Goal: Transaction & Acquisition: Purchase product/service

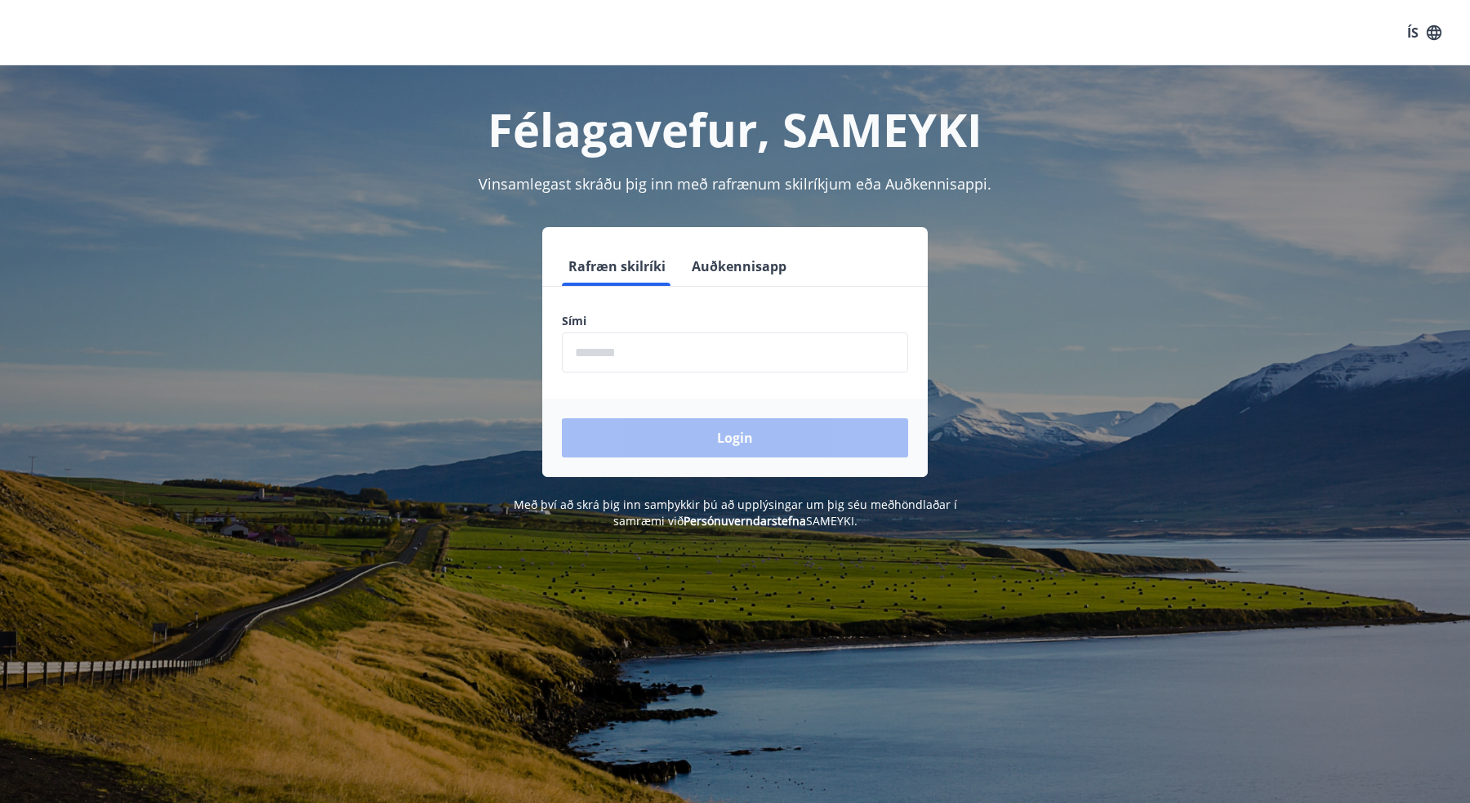
click at [633, 359] on input "phone" at bounding box center [735, 352] width 346 height 40
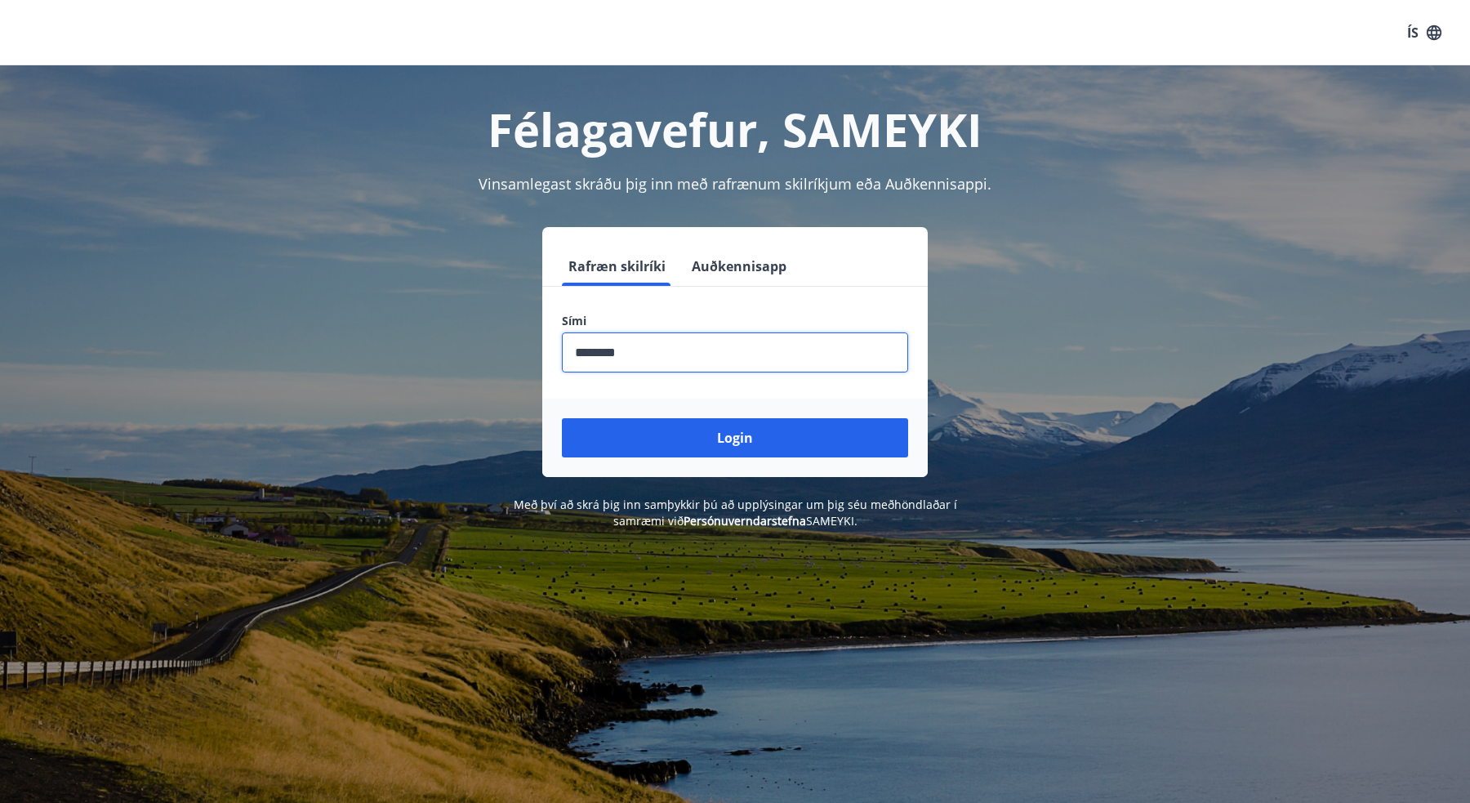
type input "********"
click at [735, 438] on button "Login" at bounding box center [735, 437] width 346 height 39
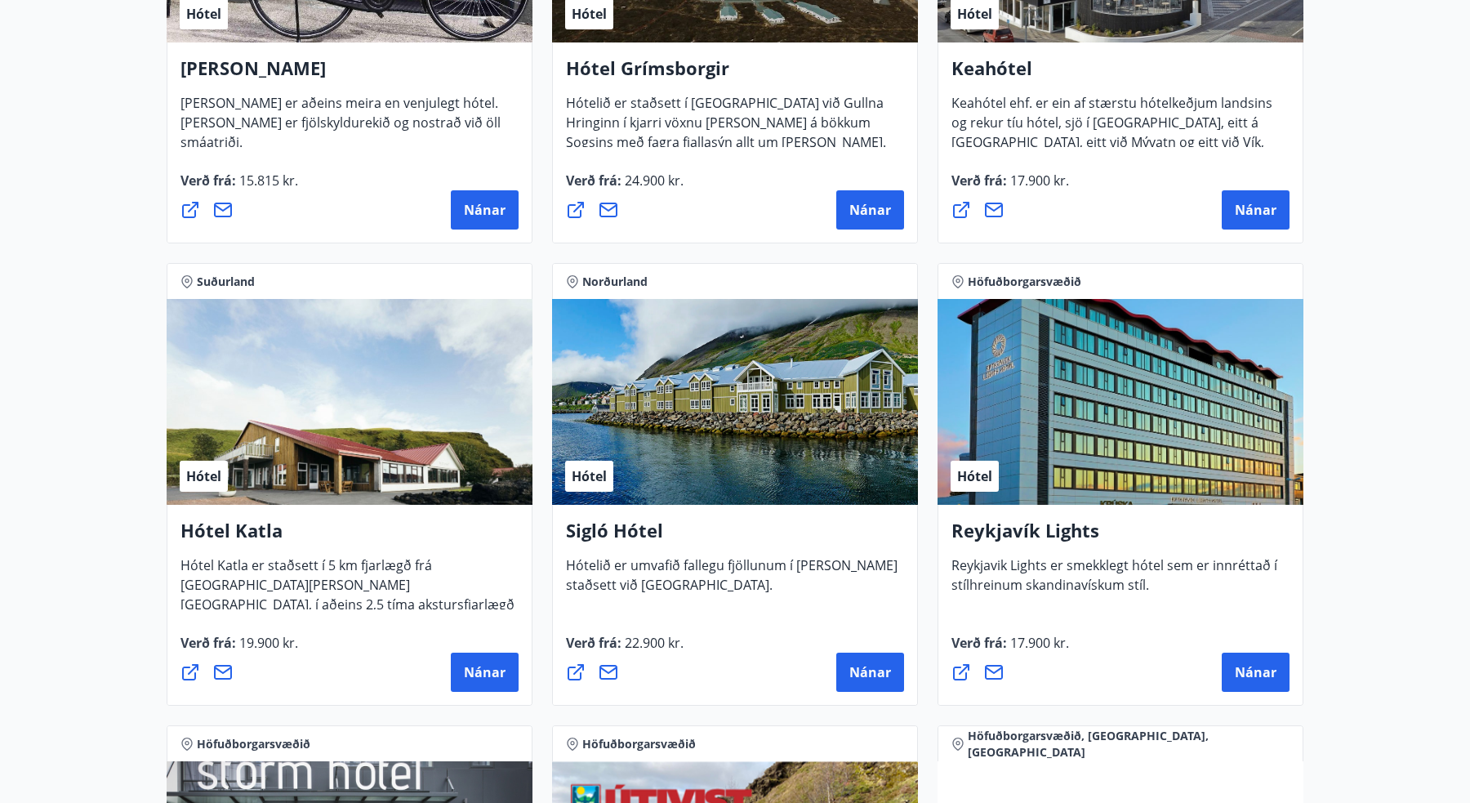
scroll to position [981, 0]
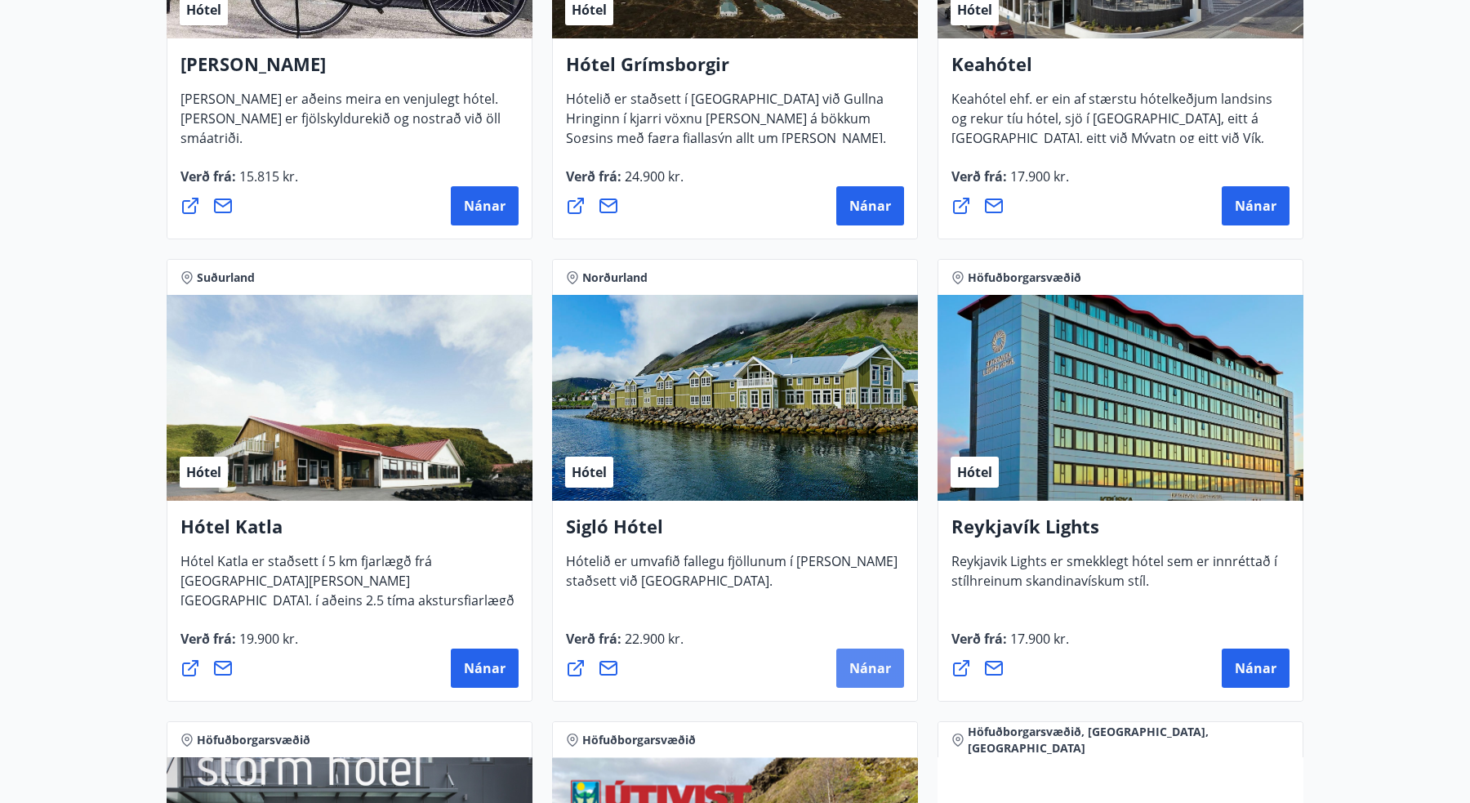
click at [878, 659] on span "Nánar" at bounding box center [870, 668] width 42 height 18
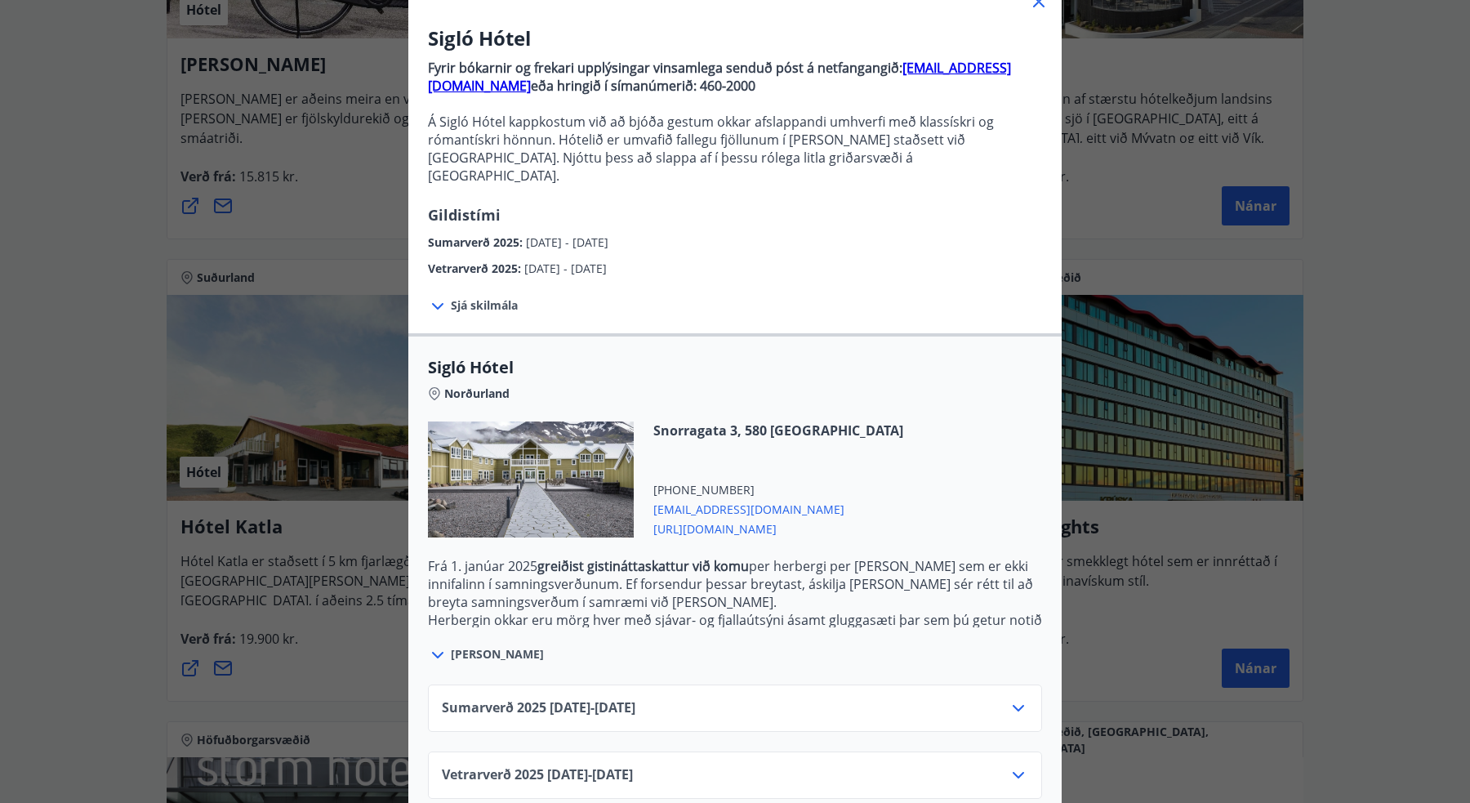
scroll to position [117, 0]
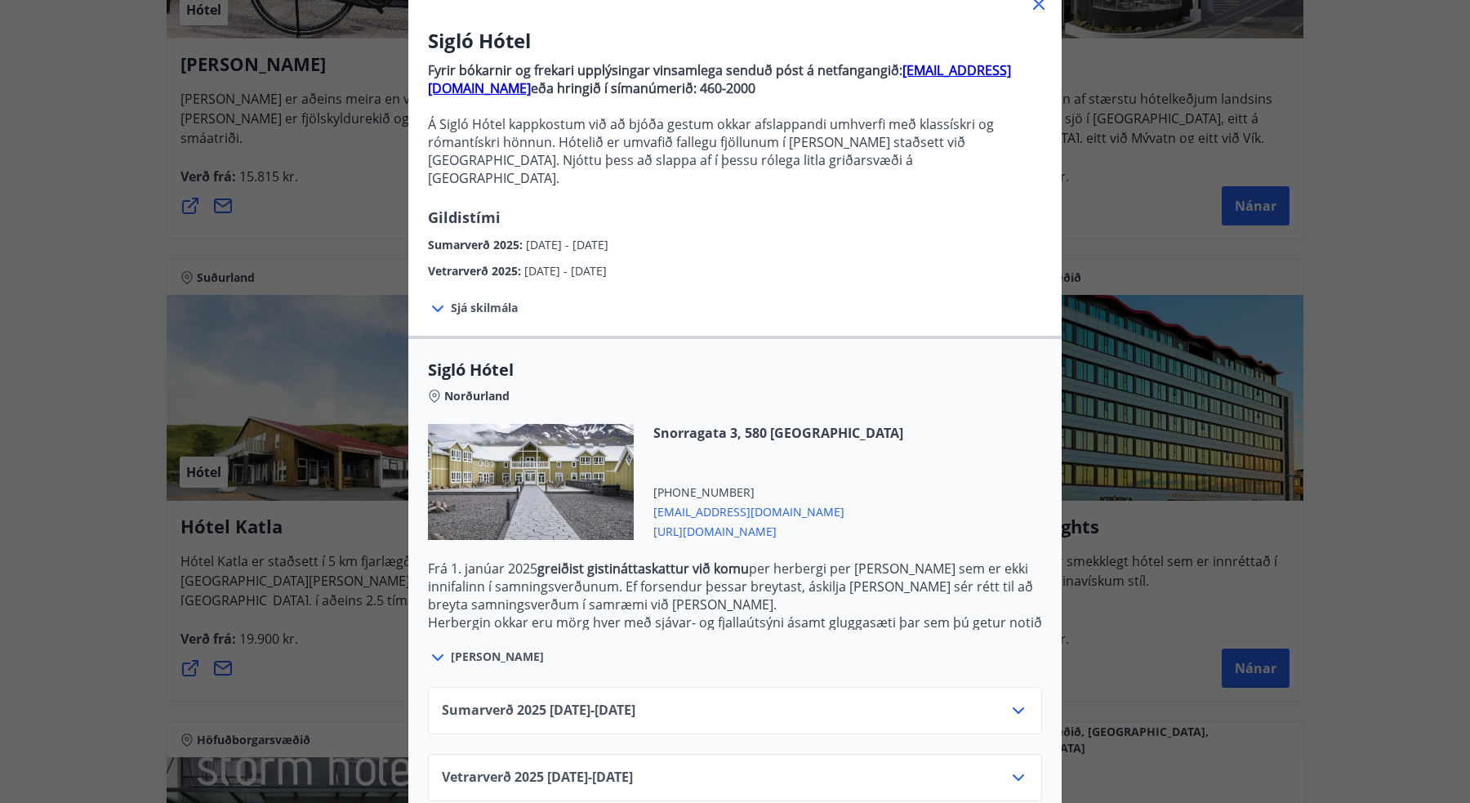
click at [1417, 507] on div "Sigló Hótel Fyrir bókarnir og frekari upplýsingar vinsamlega senduð póst á netf…" at bounding box center [735, 284] width 1470 height 803
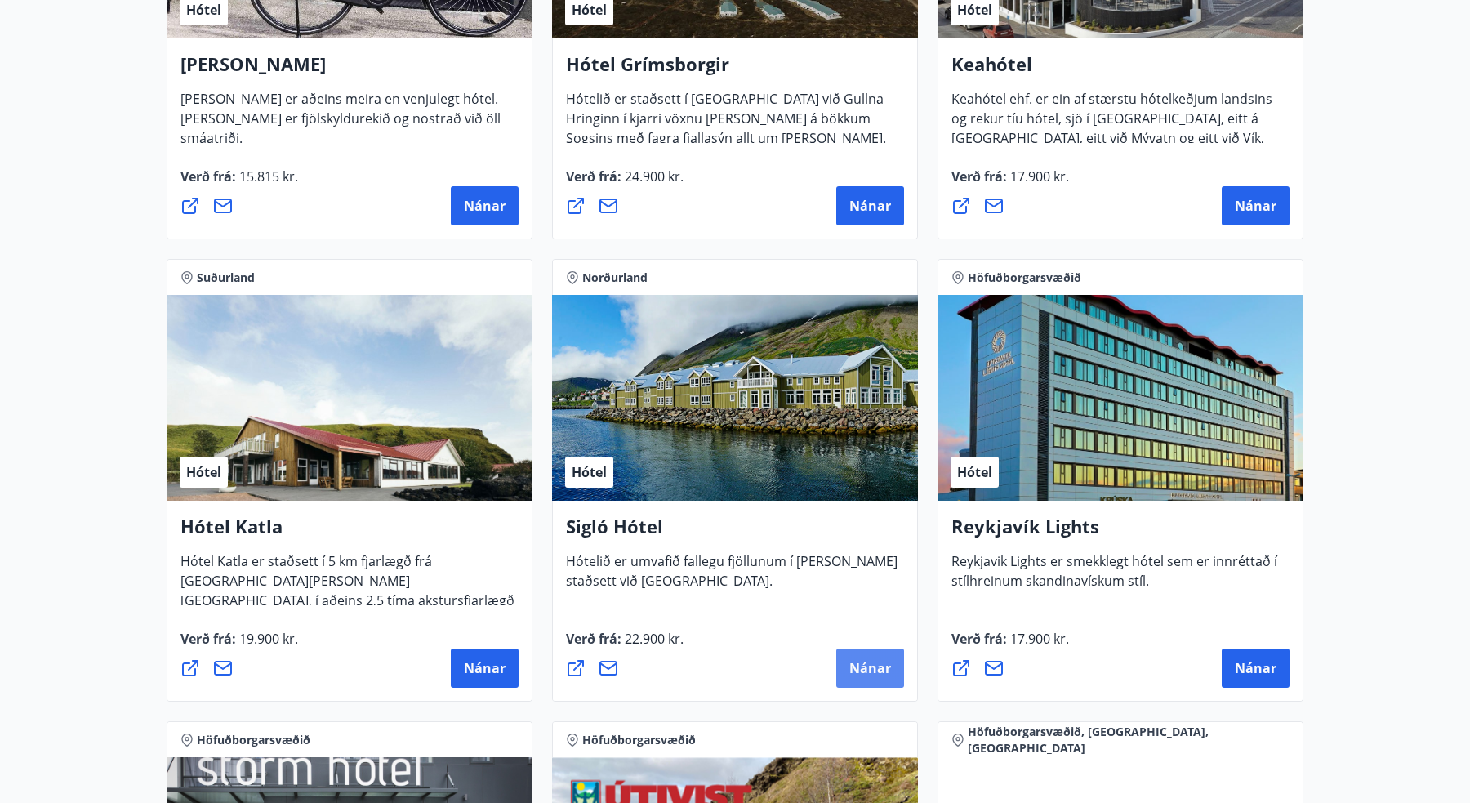
click at [865, 668] on span "Nánar" at bounding box center [870, 668] width 42 height 18
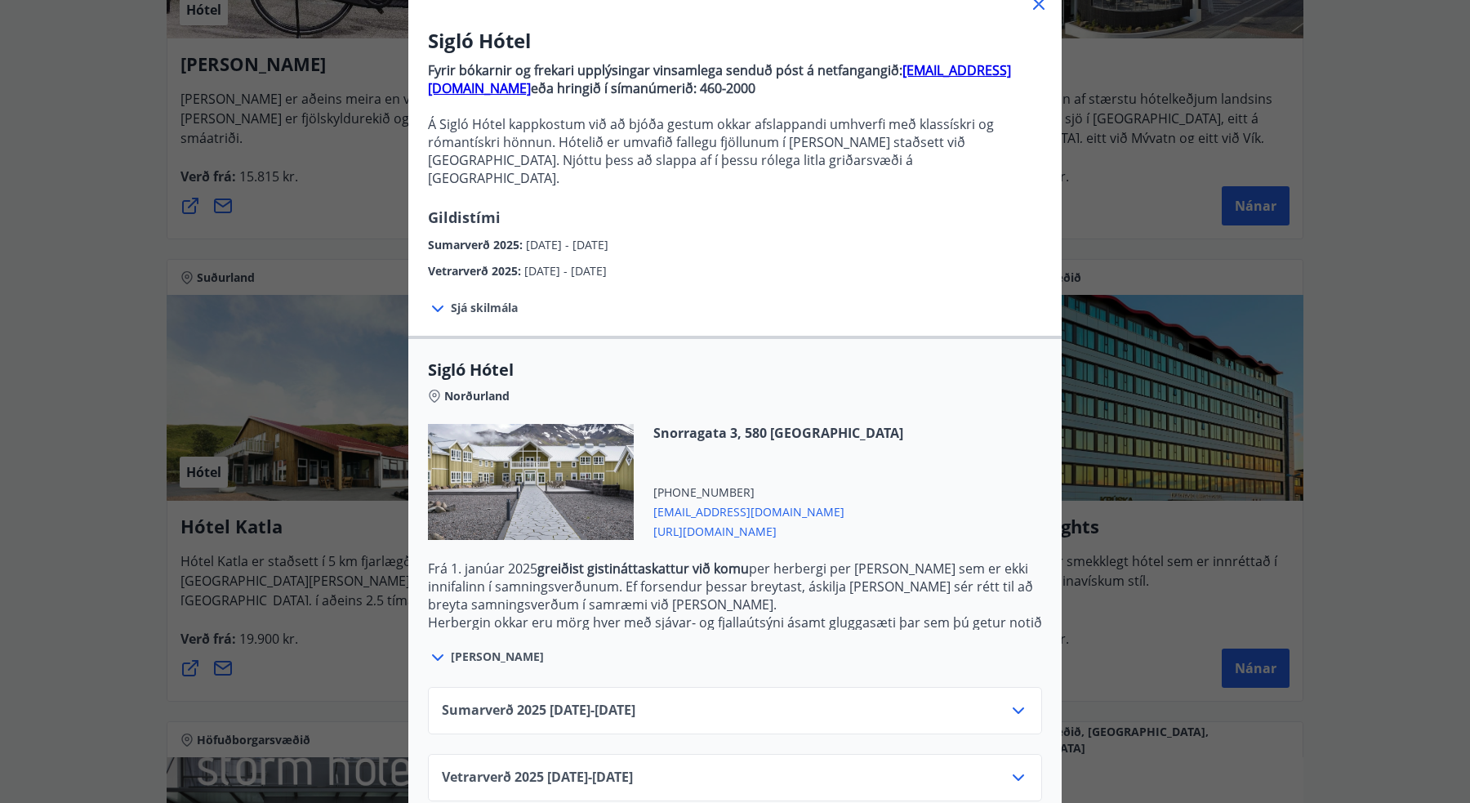
scroll to position [115, 0]
click at [741, 769] on div "Vetrarverð [PHONE_NUMBER][DATE] - [DATE]" at bounding box center [735, 785] width 586 height 33
click at [1018, 769] on icon at bounding box center [1019, 779] width 20 height 20
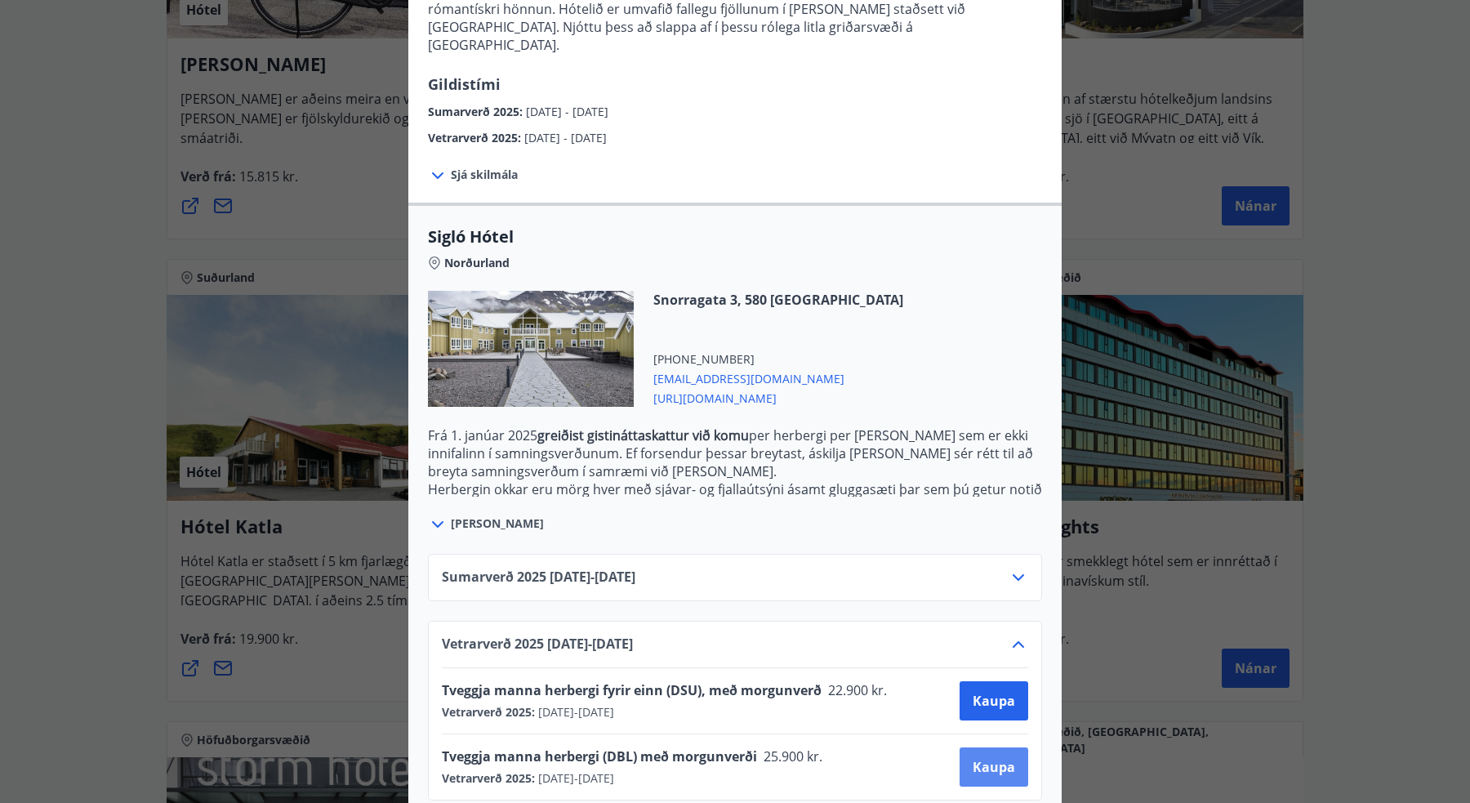
scroll to position [249, 0]
click at [997, 693] on span "Kaupa" at bounding box center [994, 702] width 42 height 18
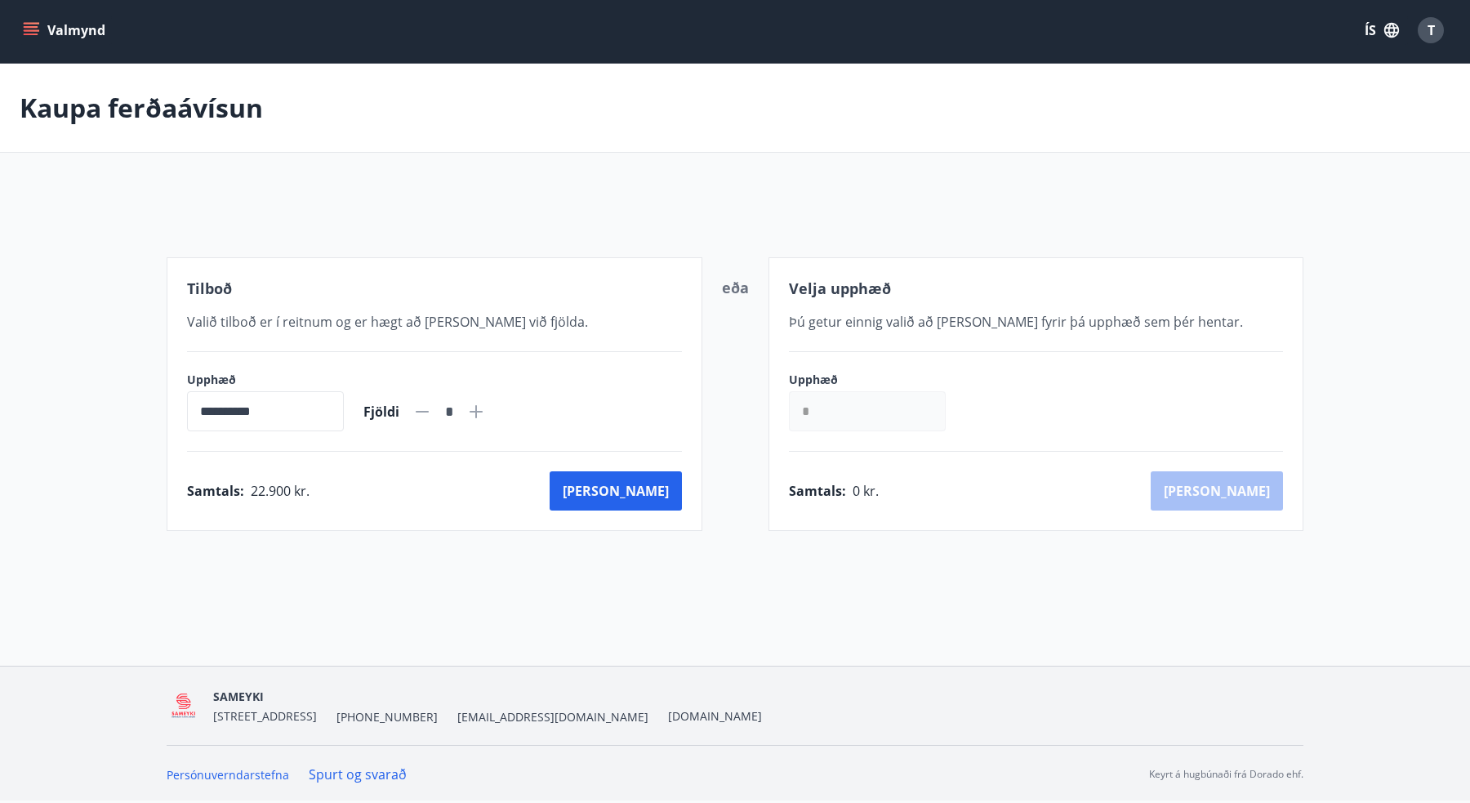
scroll to position [2, 0]
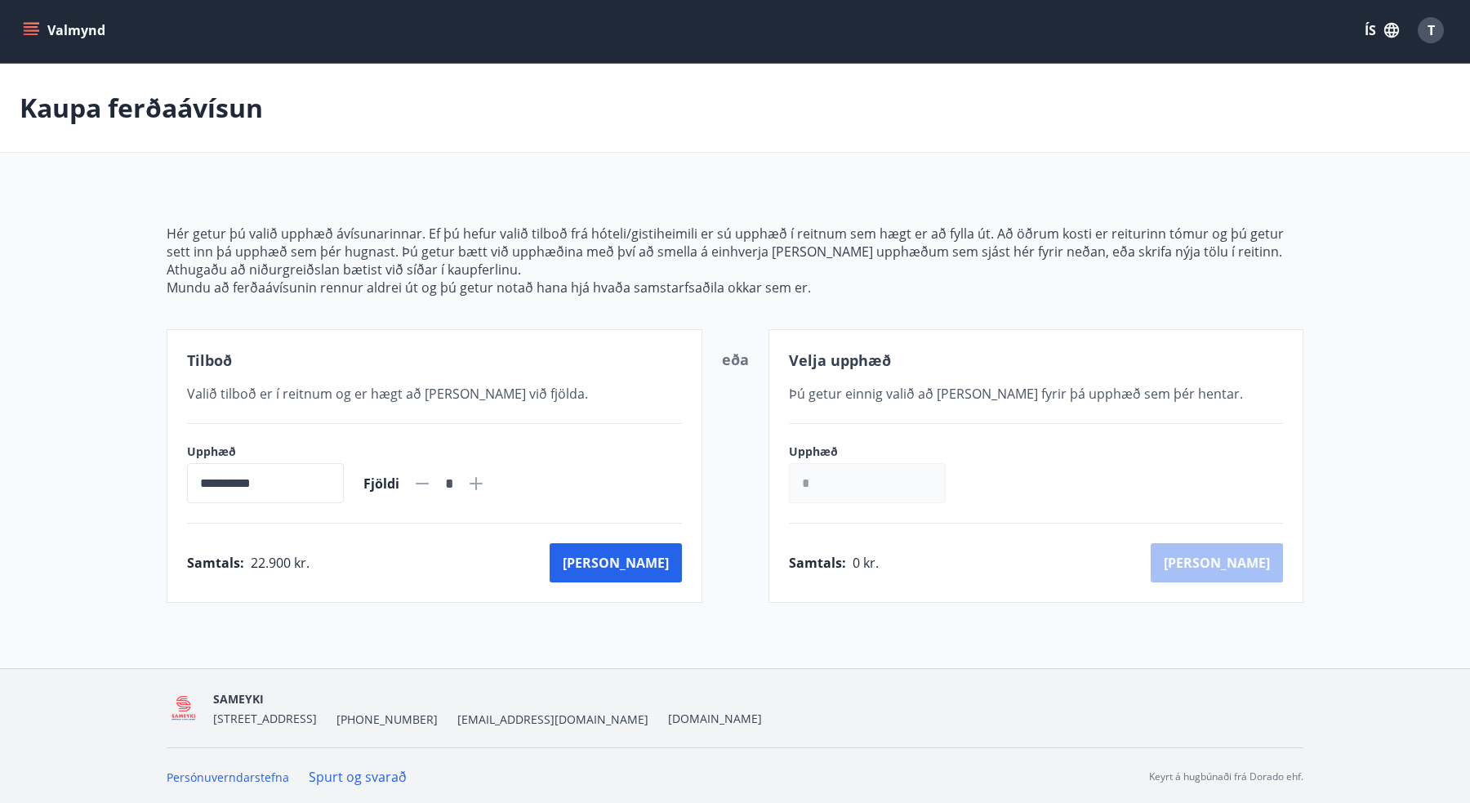
click at [483, 485] on icon at bounding box center [476, 483] width 13 height 13
type input "*"
click at [649, 572] on button "[PERSON_NAME]" at bounding box center [616, 562] width 132 height 39
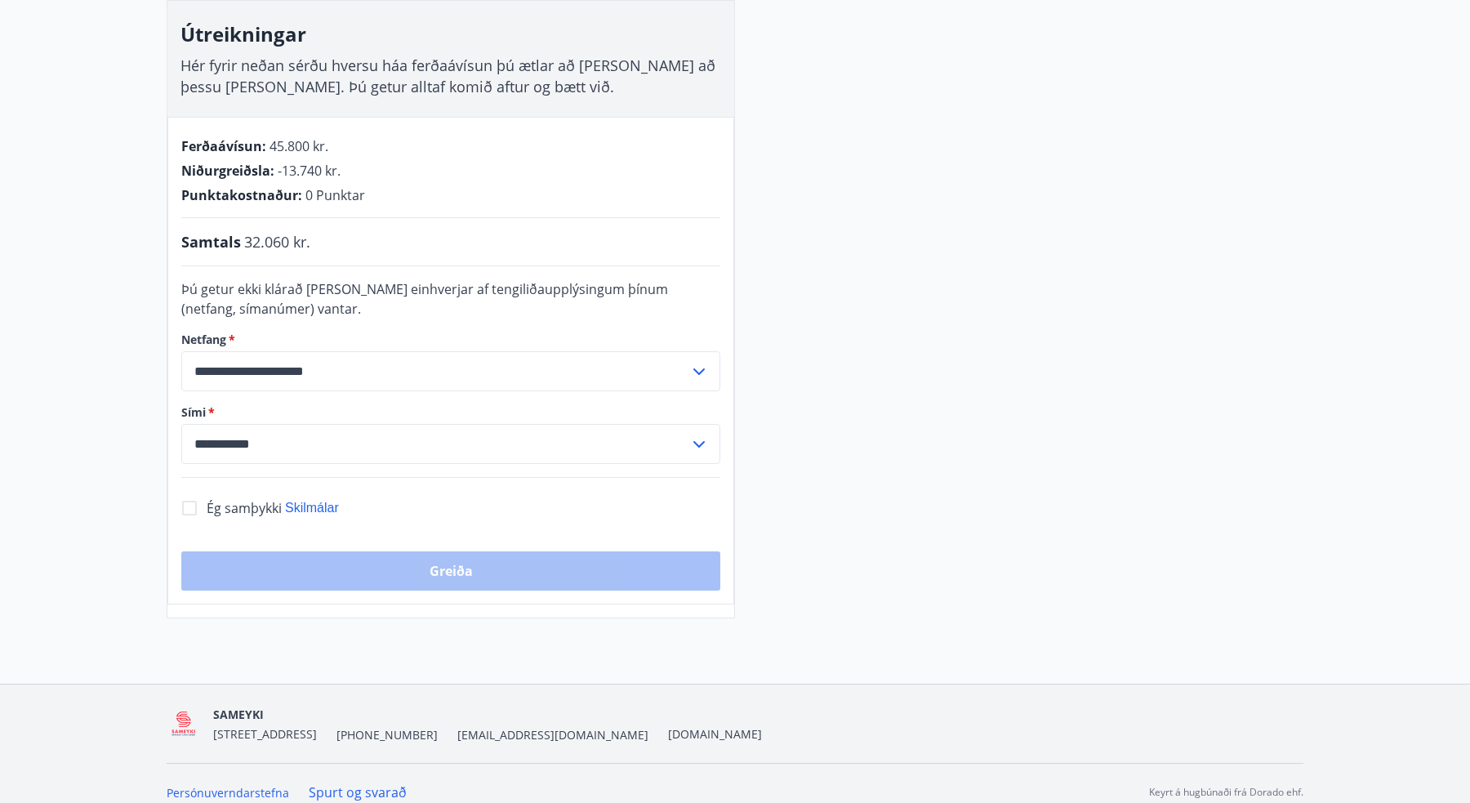
scroll to position [270, 0]
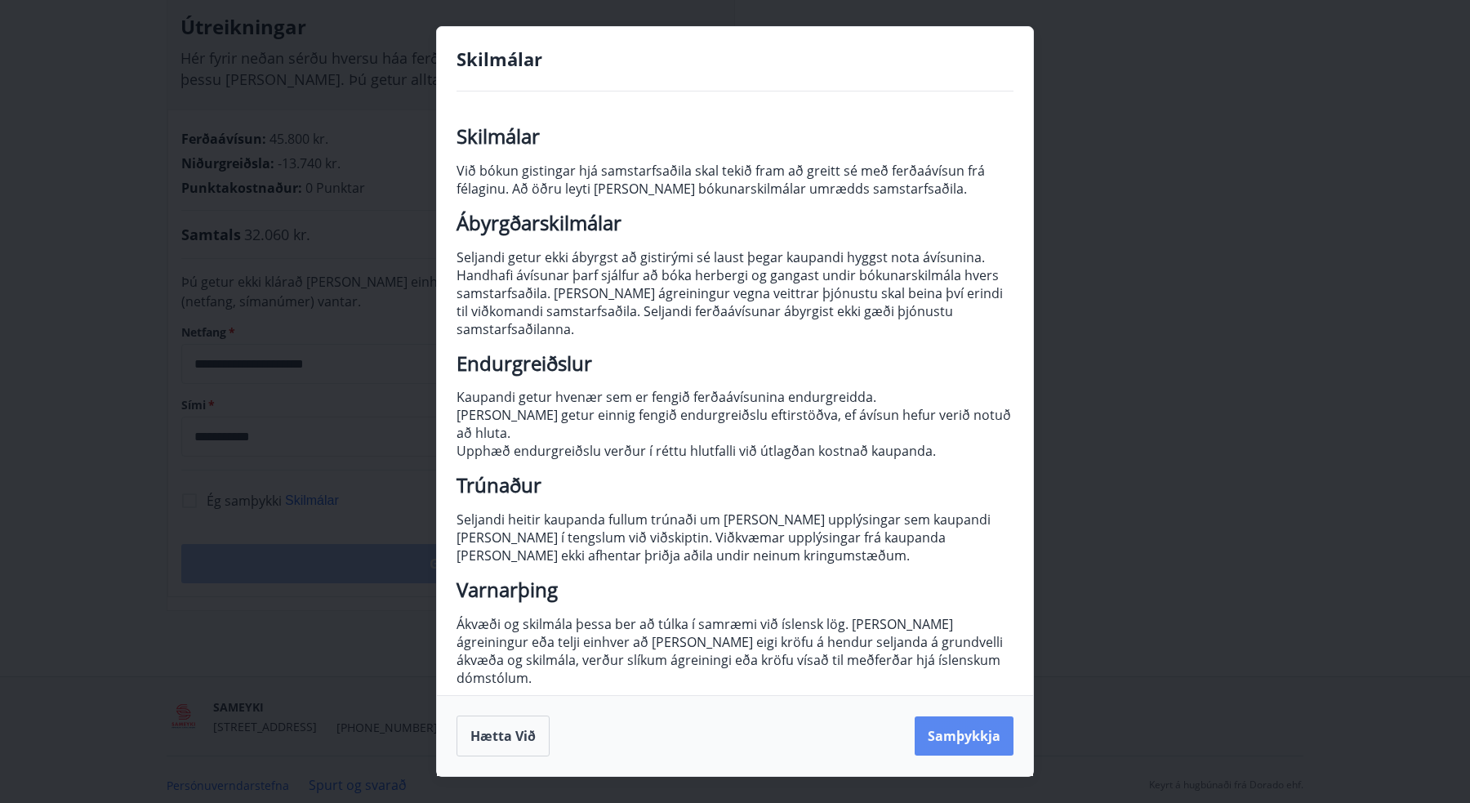
click at [982, 729] on button "Samþykkja" at bounding box center [964, 735] width 99 height 39
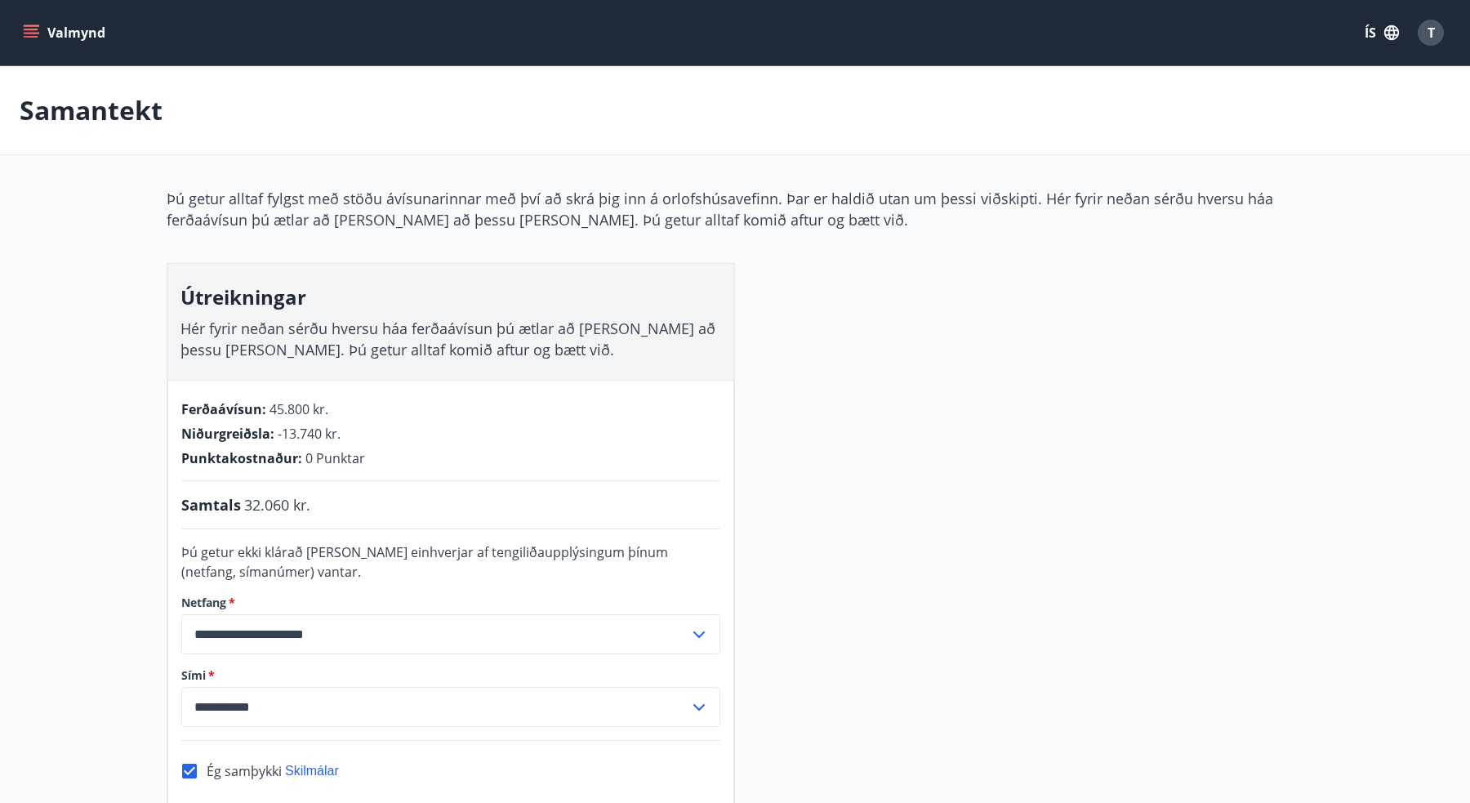
scroll to position [0, 0]
click at [76, 34] on button "Valmynd" at bounding box center [66, 32] width 92 height 29
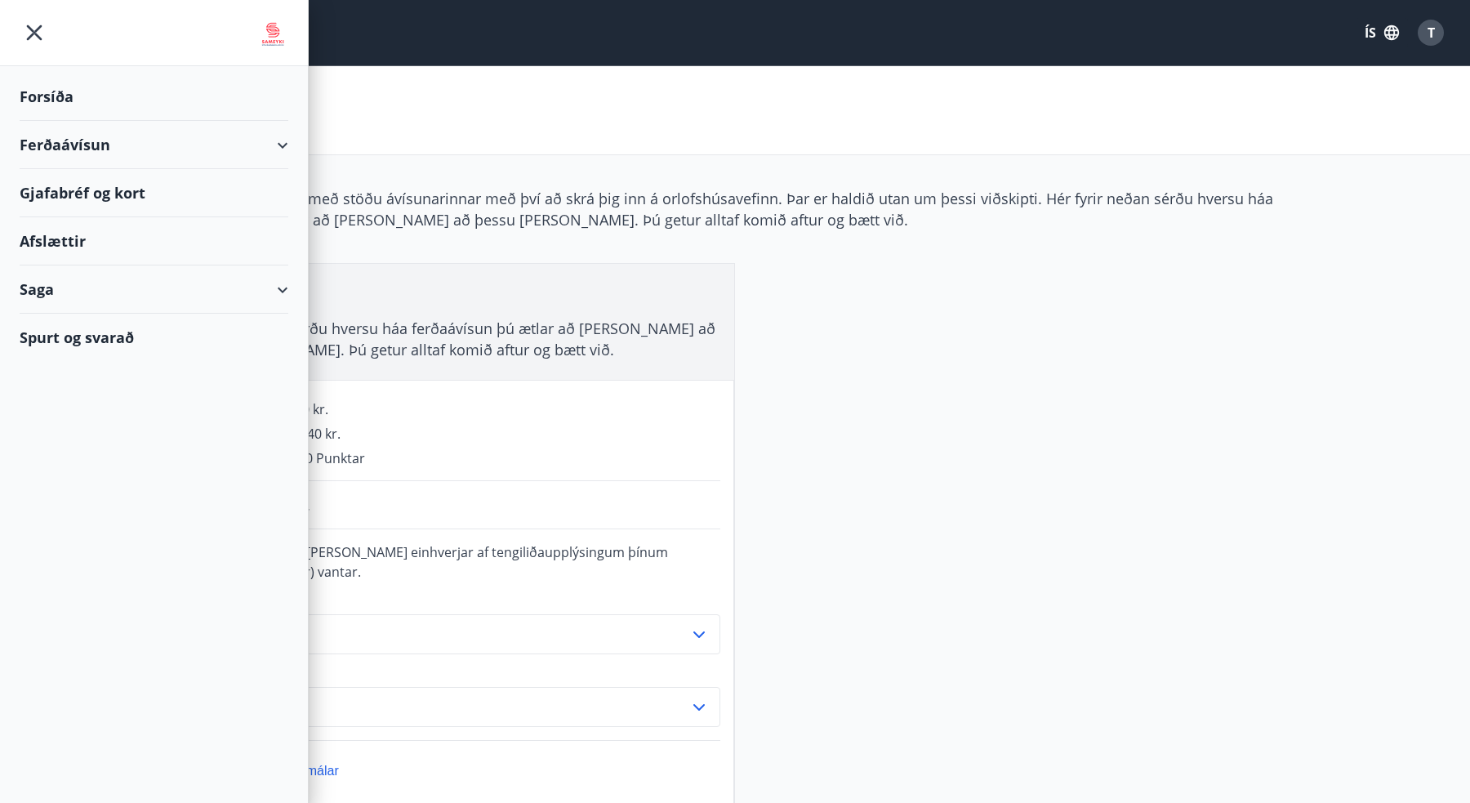
click at [610, 100] on div "Samantekt" at bounding box center [735, 110] width 1470 height 89
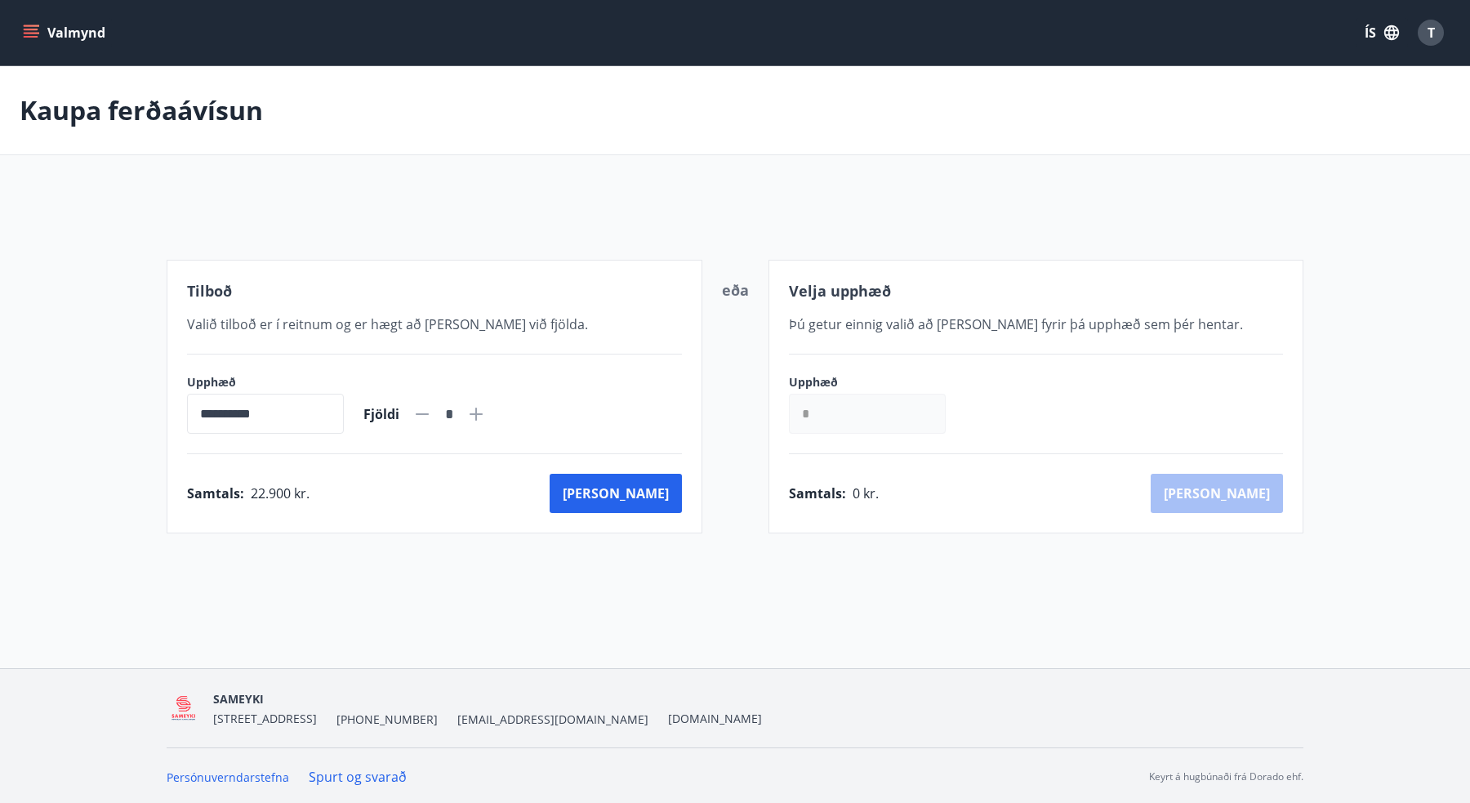
scroll to position [2, 0]
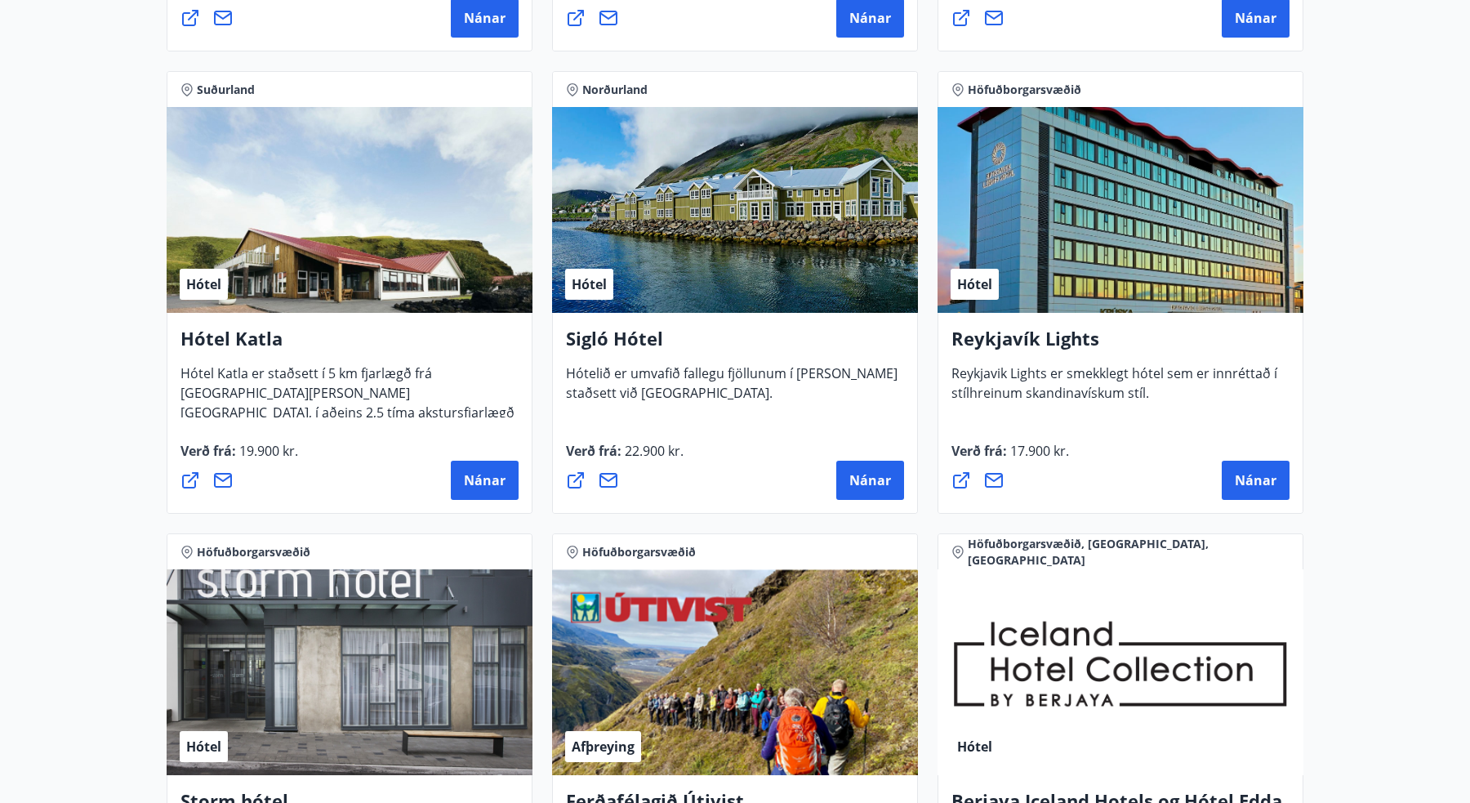
scroll to position [1232, 0]
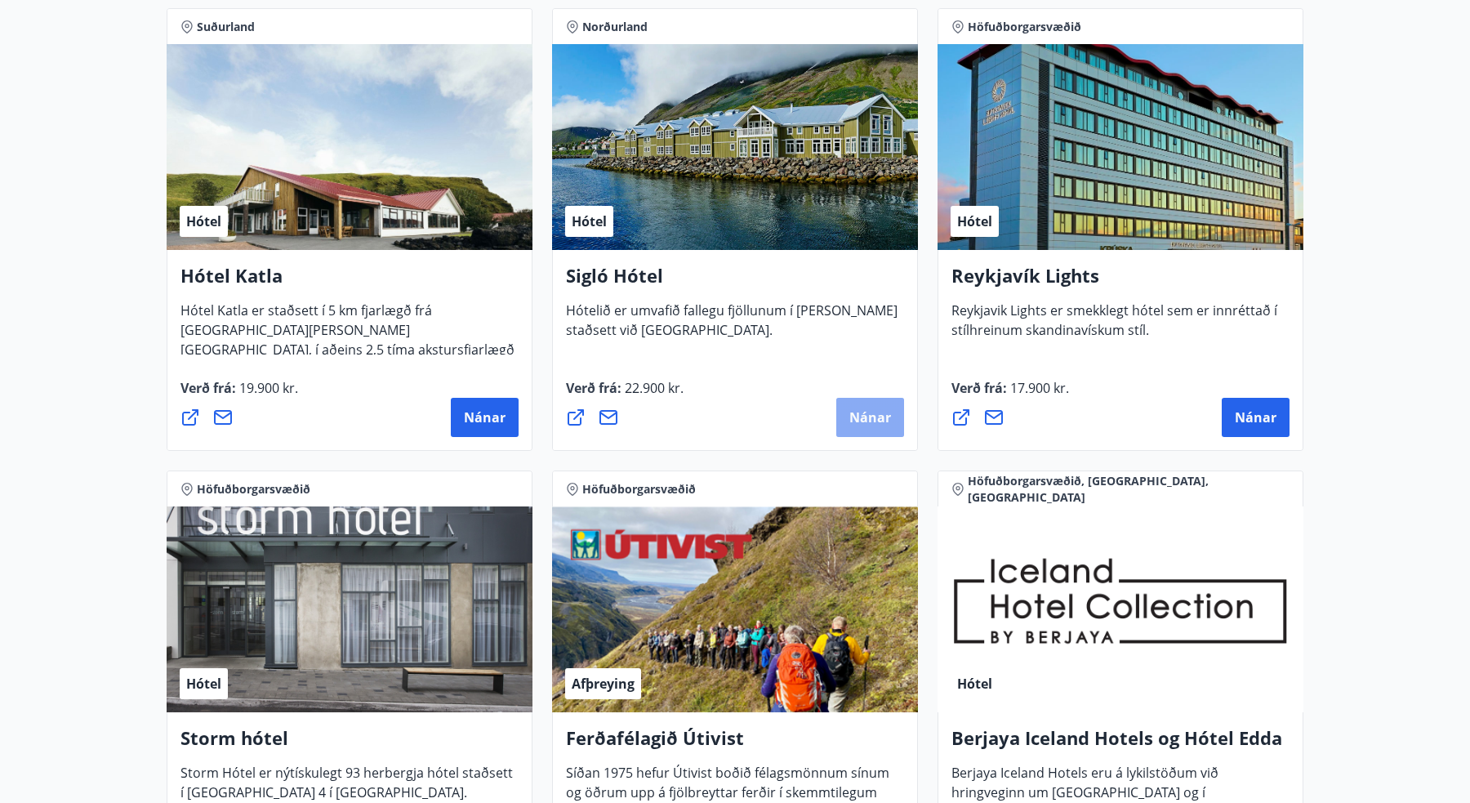
click at [873, 421] on span "Nánar" at bounding box center [870, 417] width 42 height 18
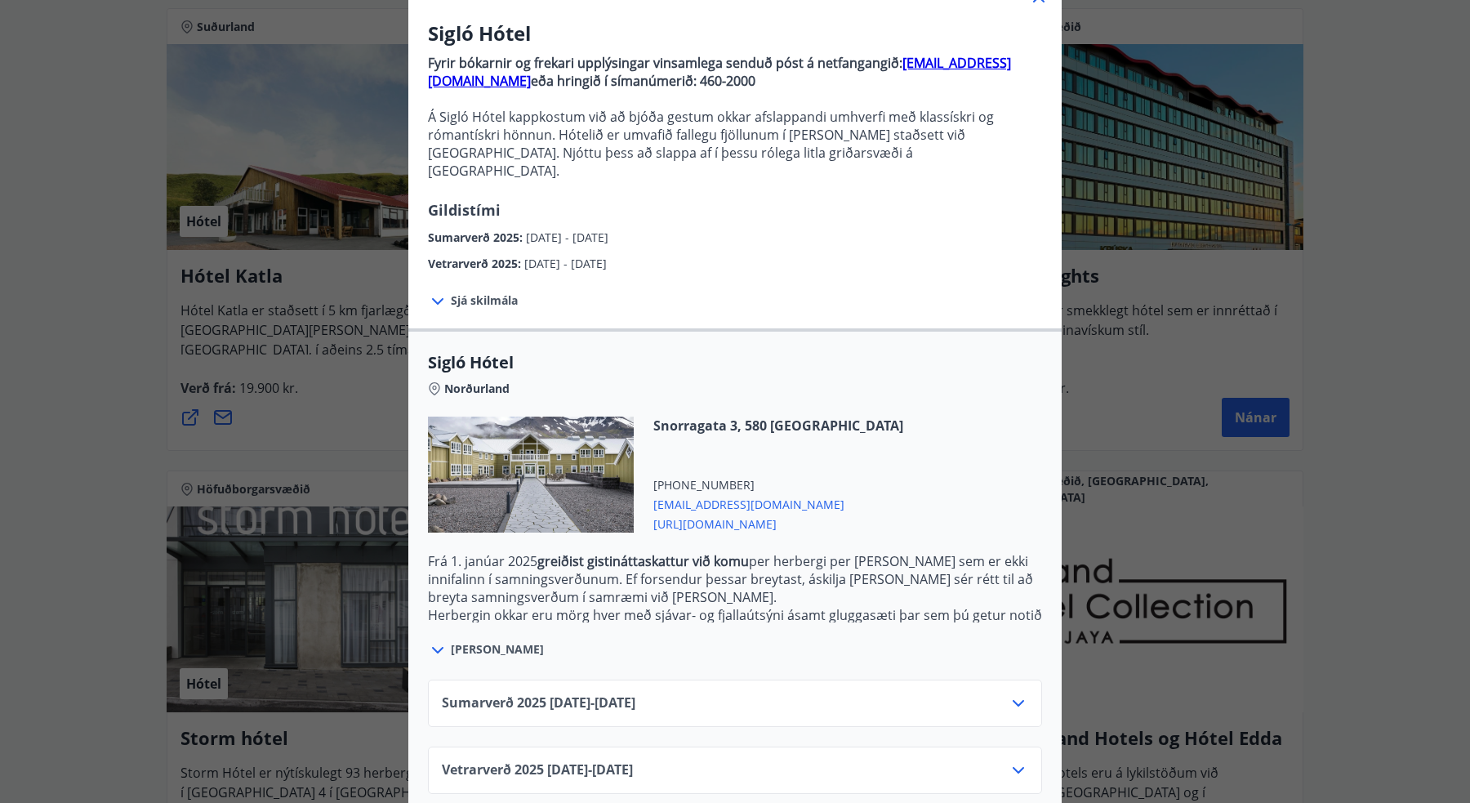
scroll to position [117, 0]
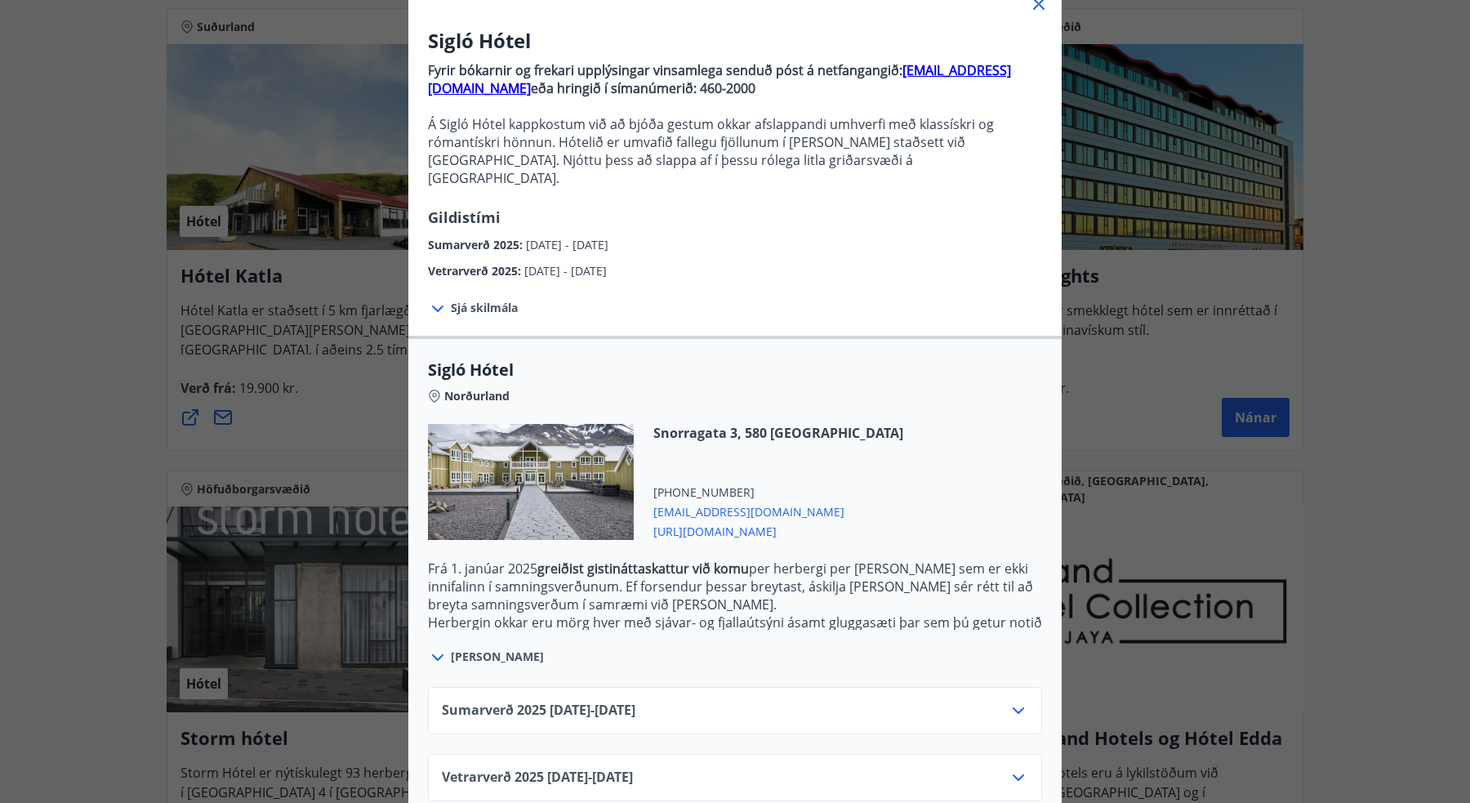
click at [727, 520] on span "[URL][DOMAIN_NAME]" at bounding box center [778, 530] width 250 height 20
click at [1257, 404] on div "Sigló Hótel Fyrir bókarnir og frekari upplýsingar vinsamlega senduð póst á netf…" at bounding box center [735, 284] width 1470 height 803
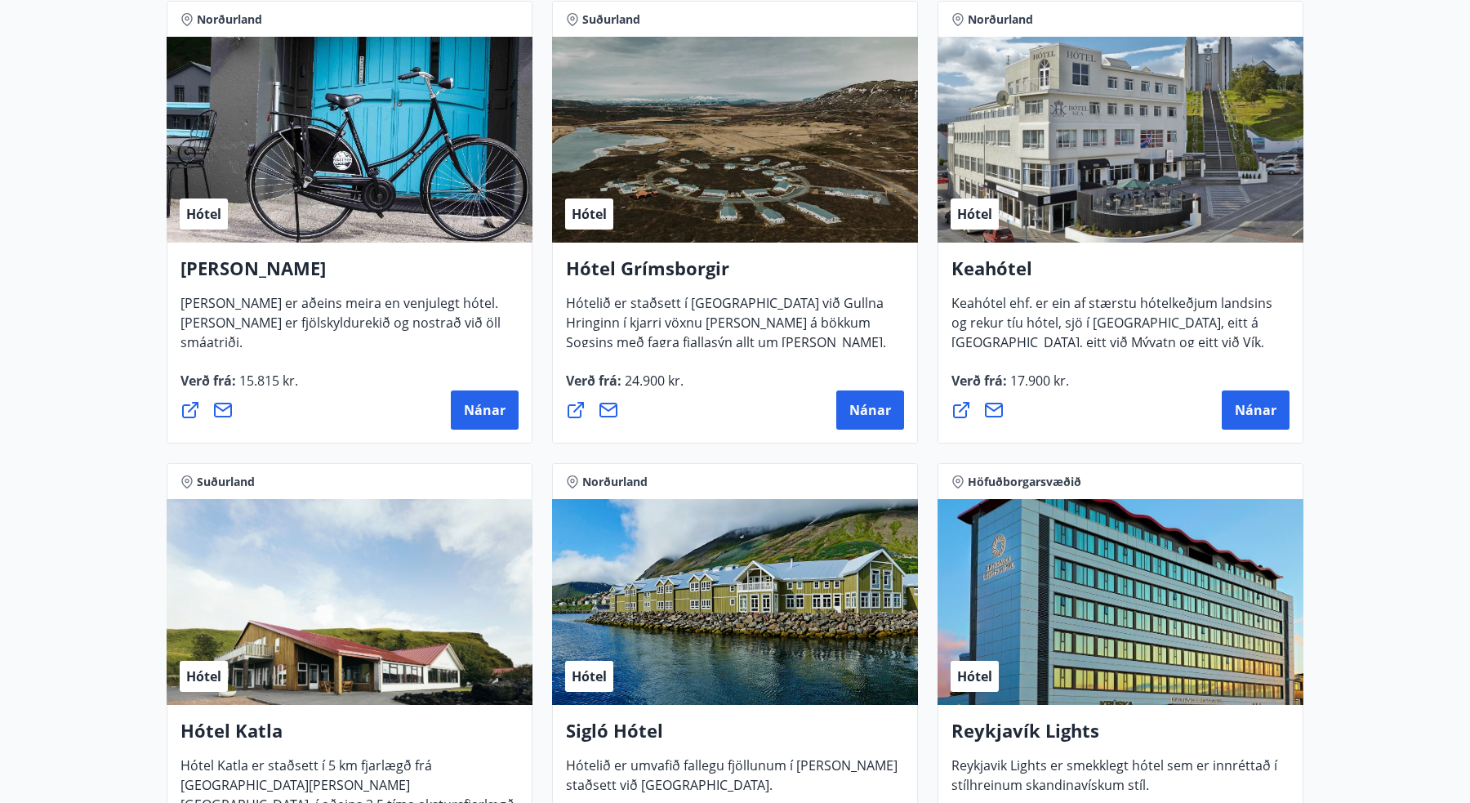
scroll to position [767, 0]
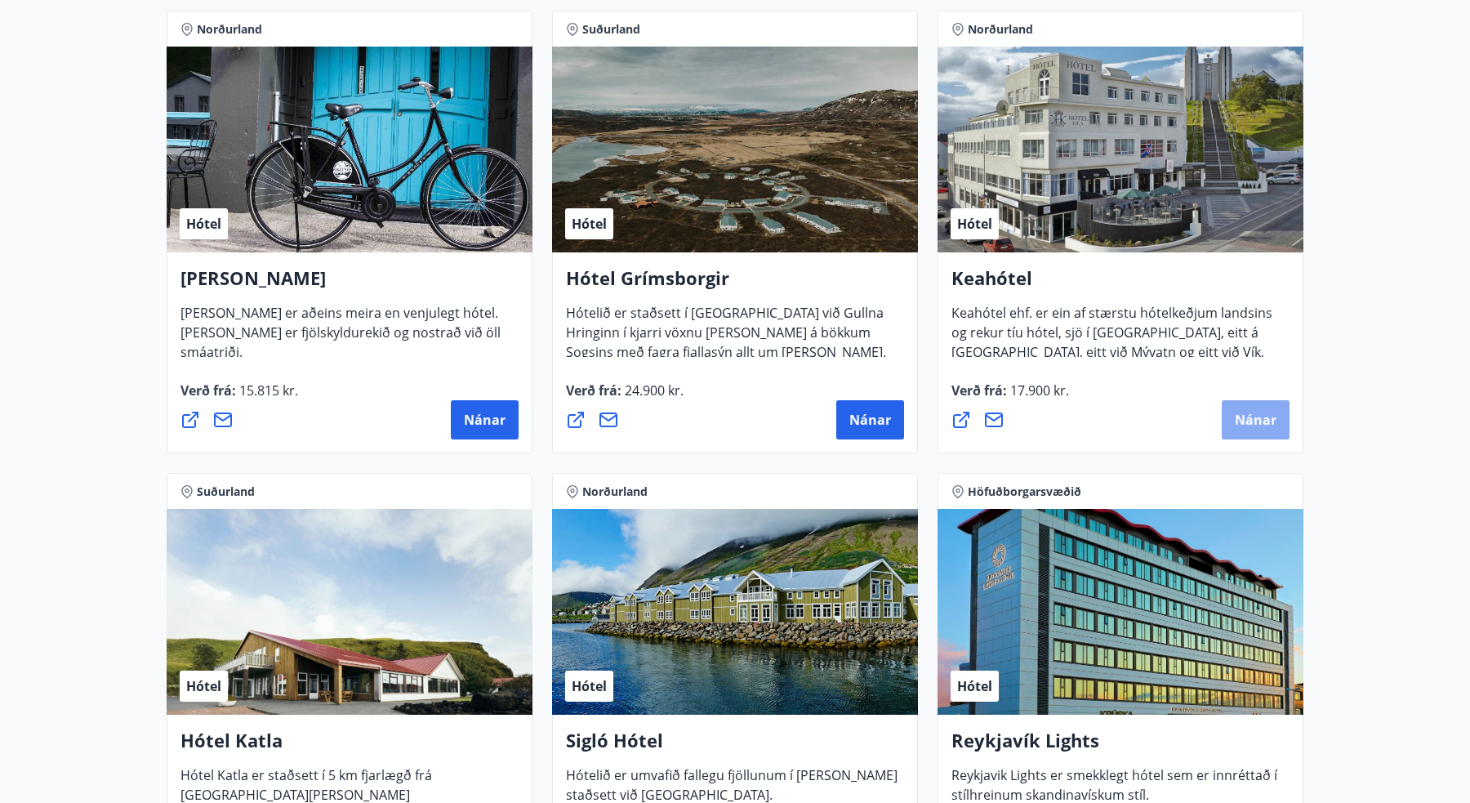
click at [1254, 430] on button "Nánar" at bounding box center [1256, 419] width 68 height 39
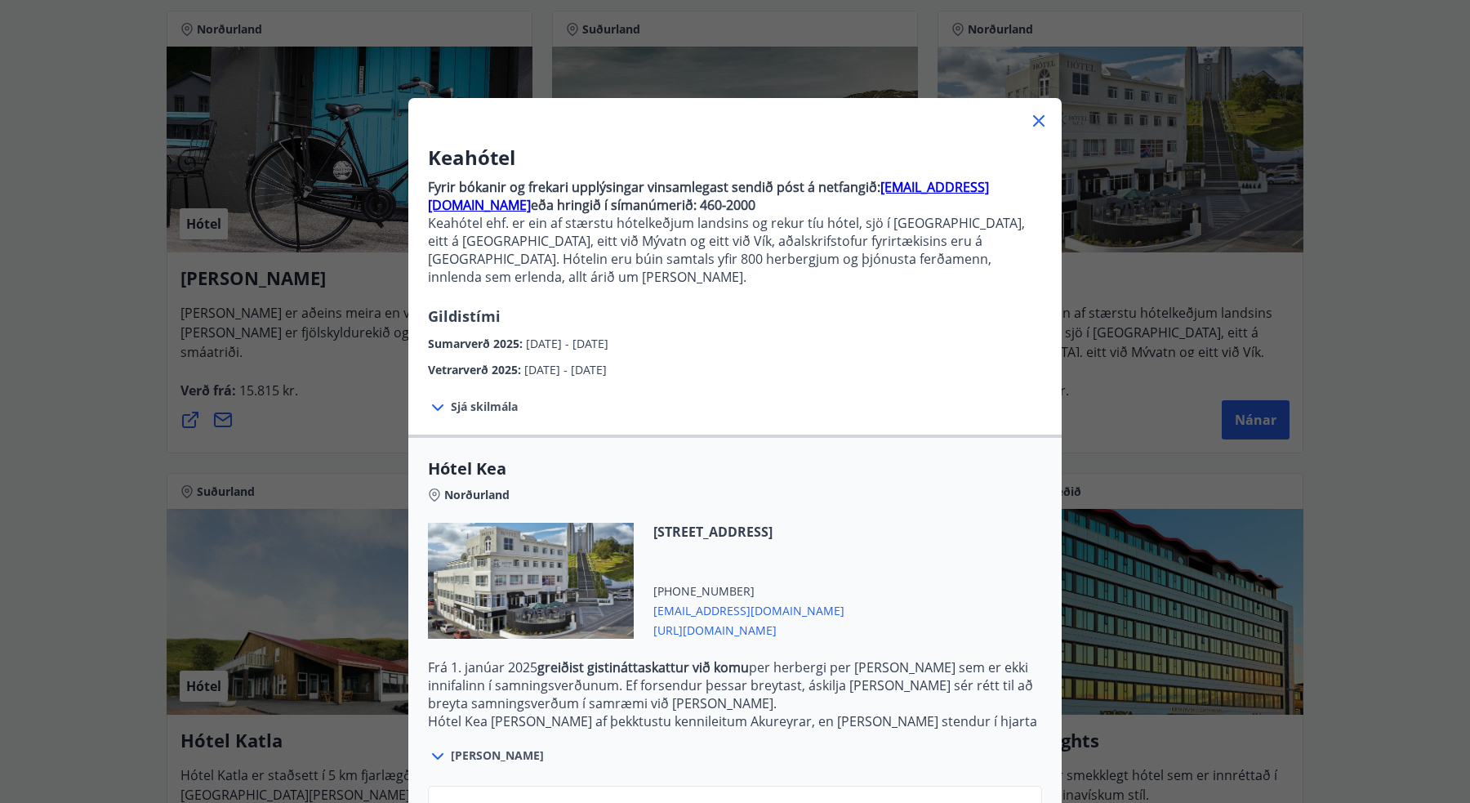
click at [461, 399] on span "Sjá skilmála" at bounding box center [484, 407] width 67 height 16
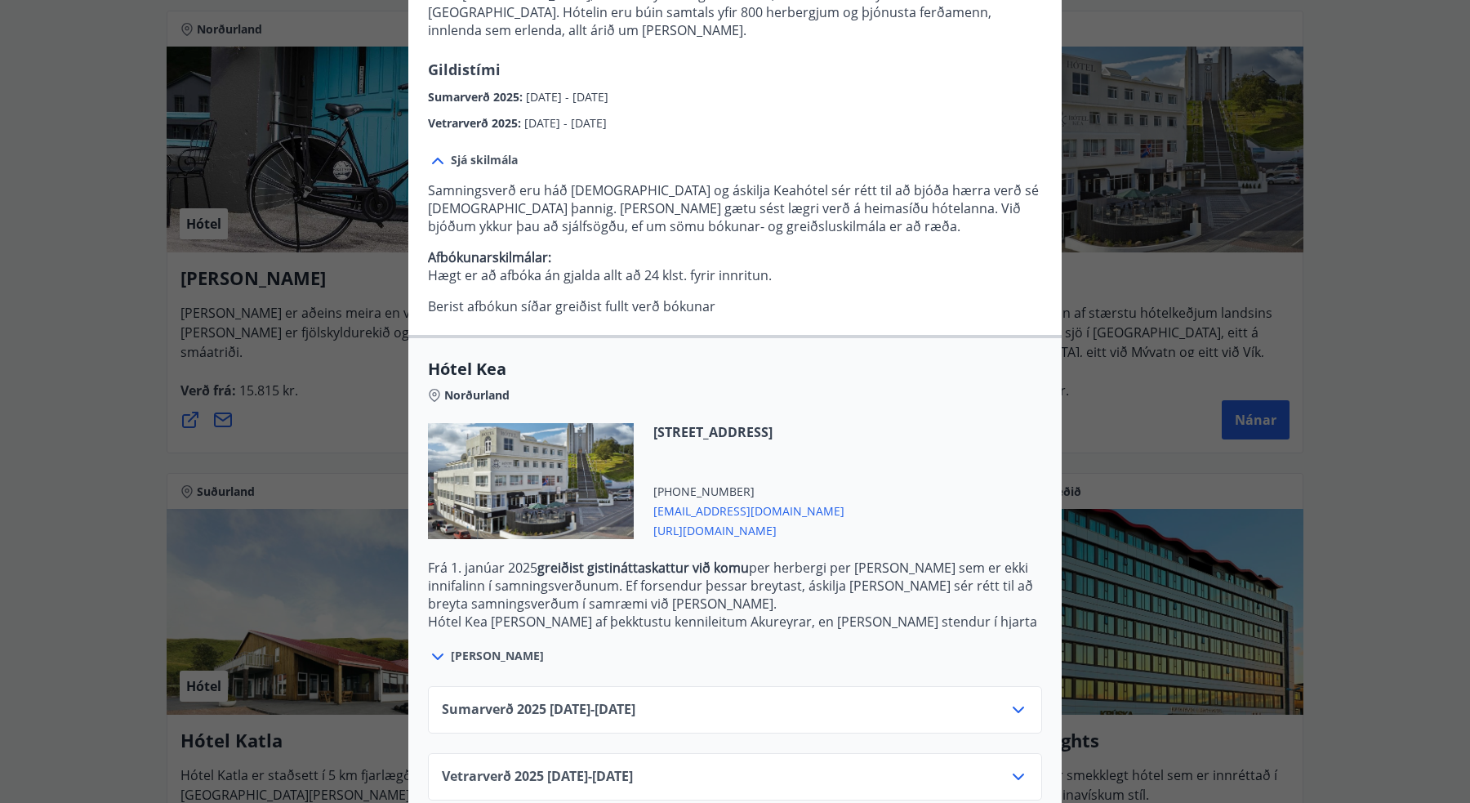
scroll to position [246, 0]
click at [1008, 768] on div "Vetrarverð [PHONE_NUMBER][DATE] - [DATE]" at bounding box center [735, 784] width 586 height 33
click at [1015, 768] on icon at bounding box center [1019, 778] width 20 height 20
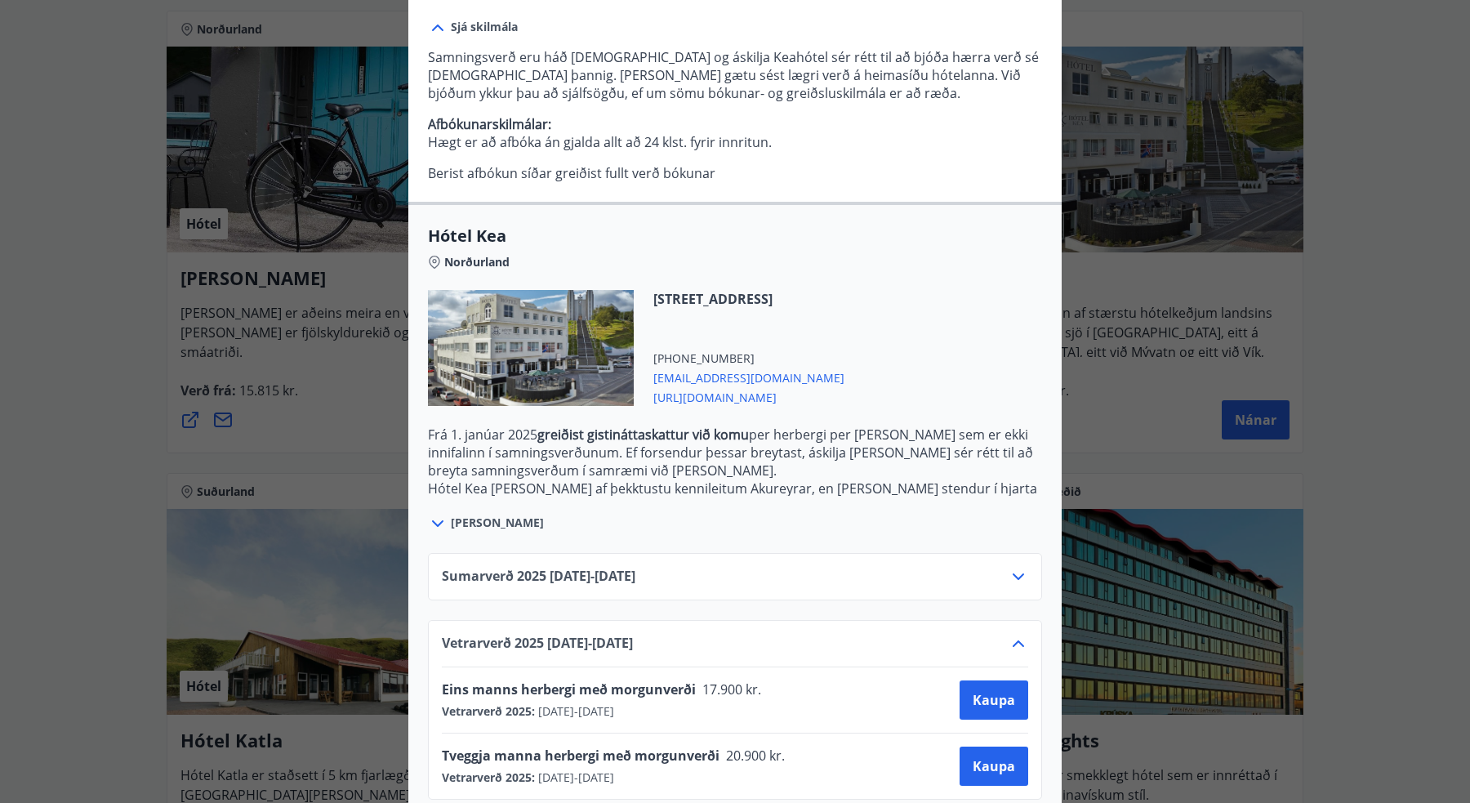
scroll to position [378, 0]
click at [974, 759] on span "Kaupa" at bounding box center [994, 768] width 42 height 18
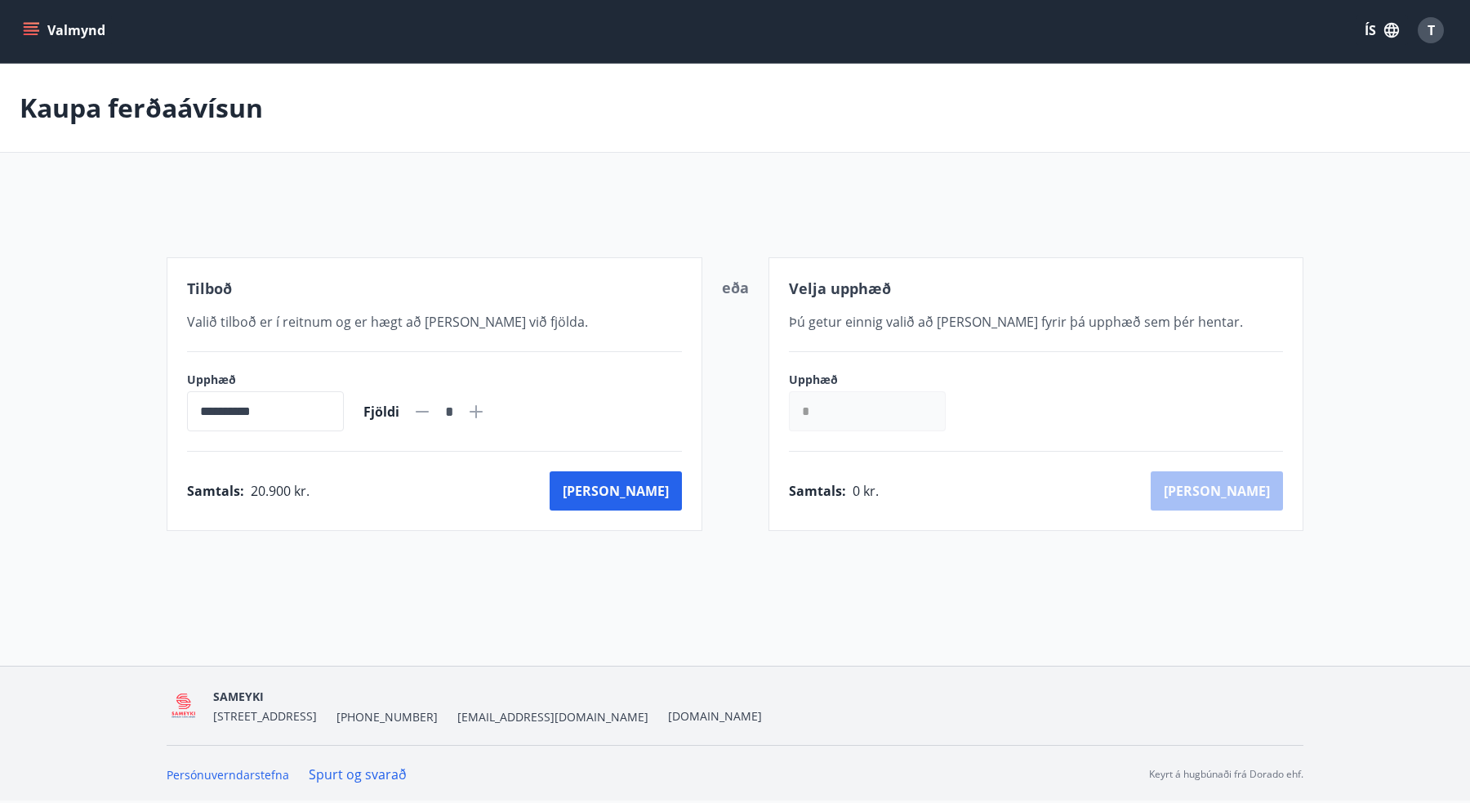
scroll to position [2, 0]
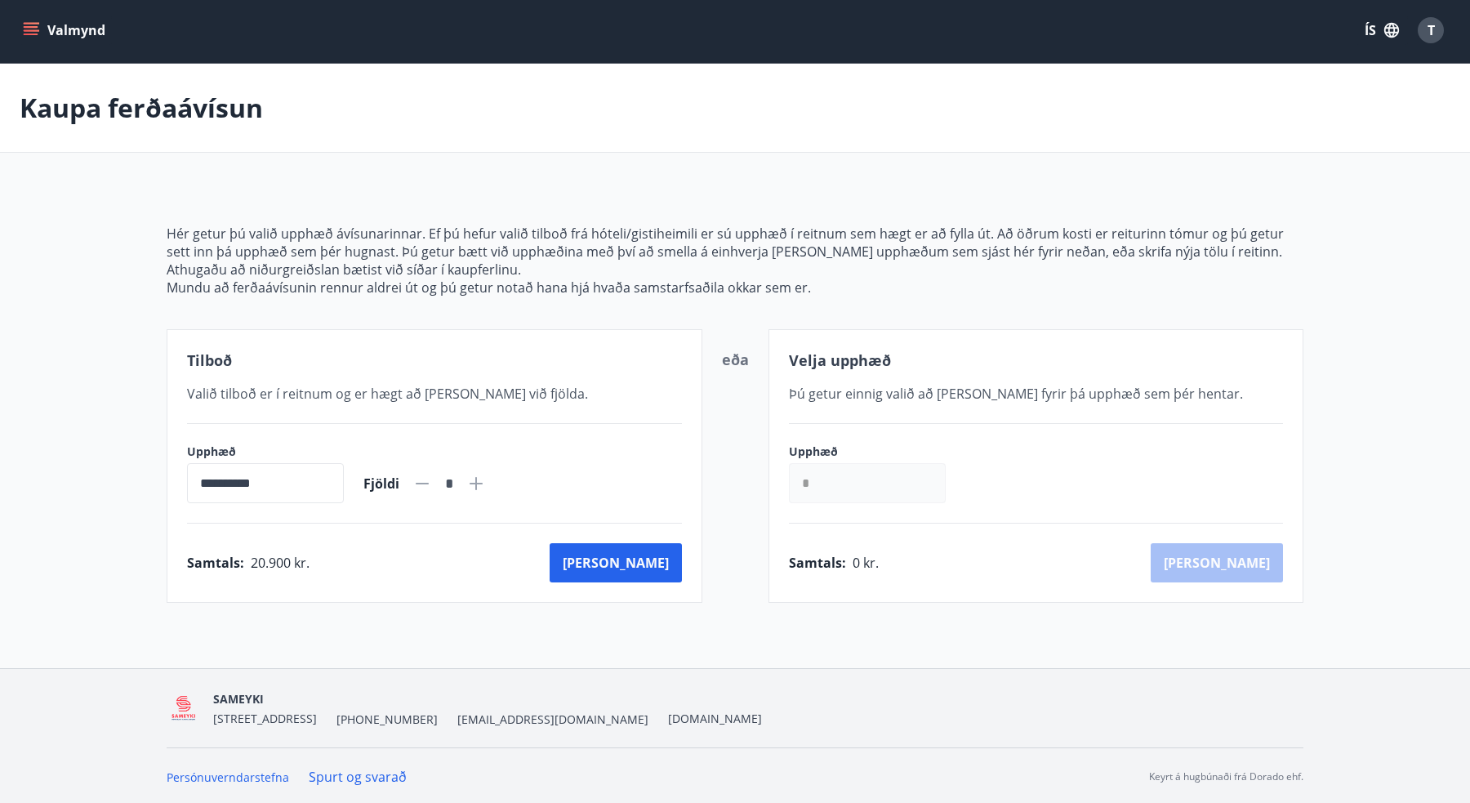
click at [483, 488] on icon at bounding box center [476, 483] width 13 height 13
click at [429, 483] on icon at bounding box center [422, 484] width 13 height 2
type input "*"
click at [650, 561] on button "[PERSON_NAME]" at bounding box center [616, 562] width 132 height 39
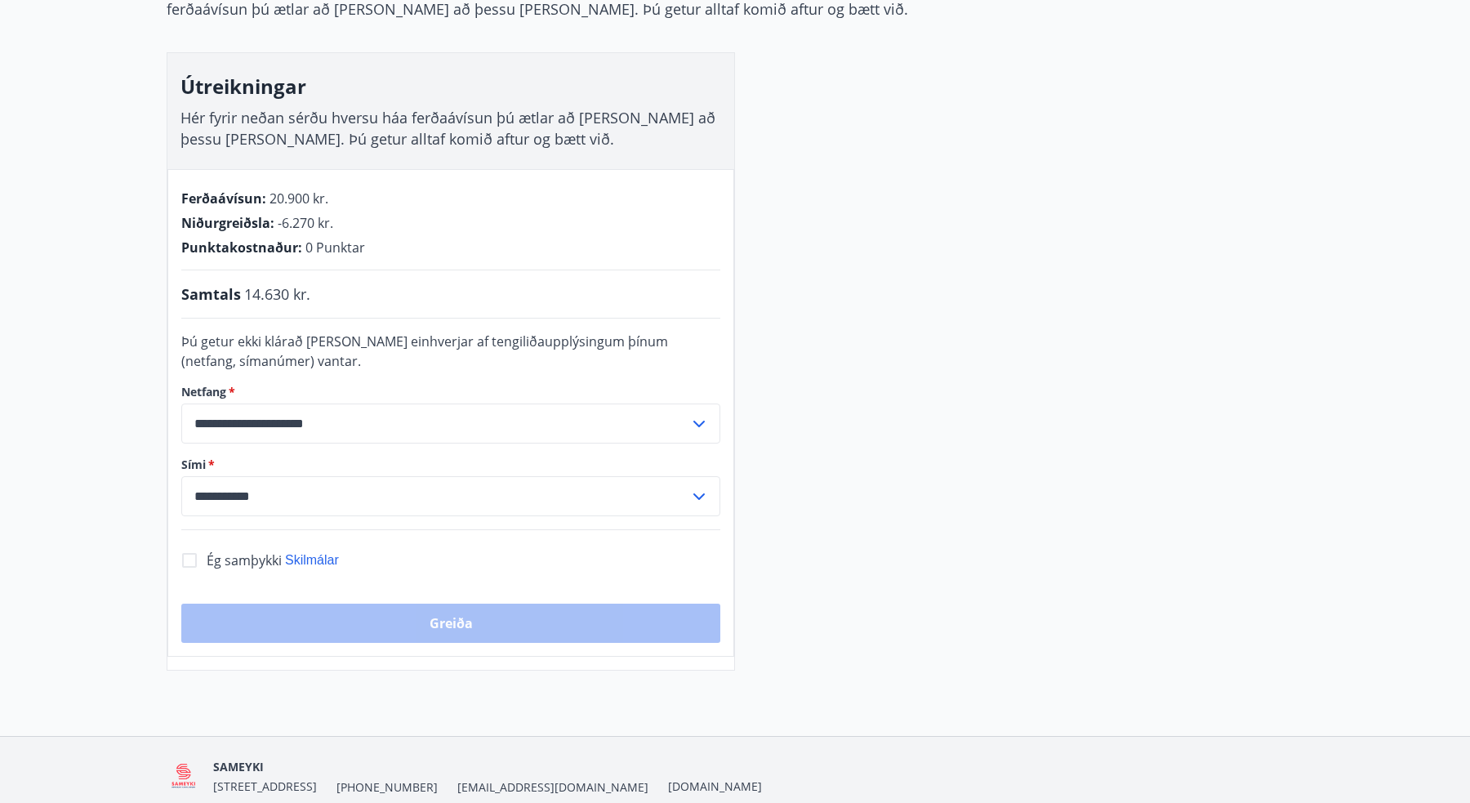
scroll to position [234, 0]
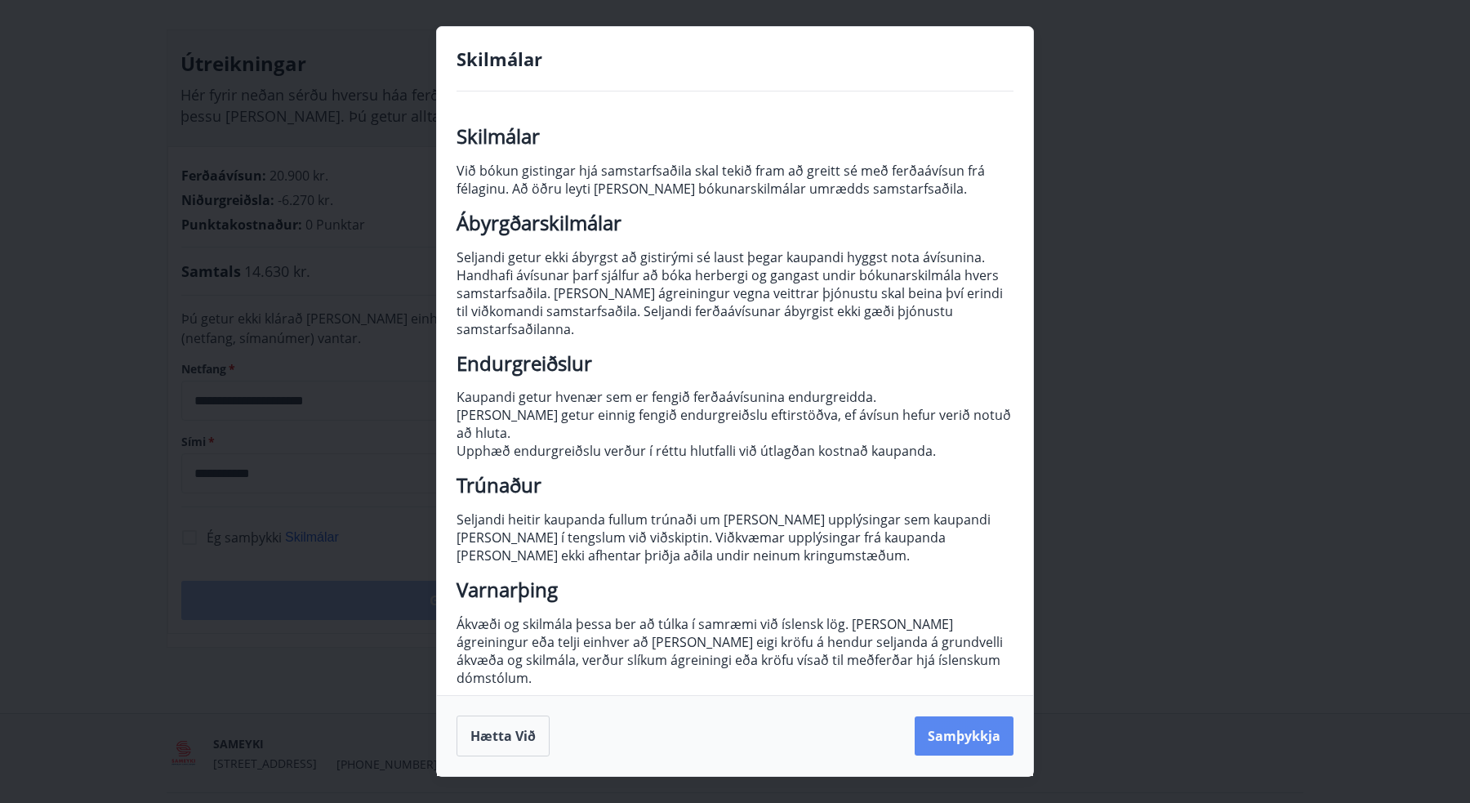
click at [973, 733] on button "Samþykkja" at bounding box center [964, 735] width 99 height 39
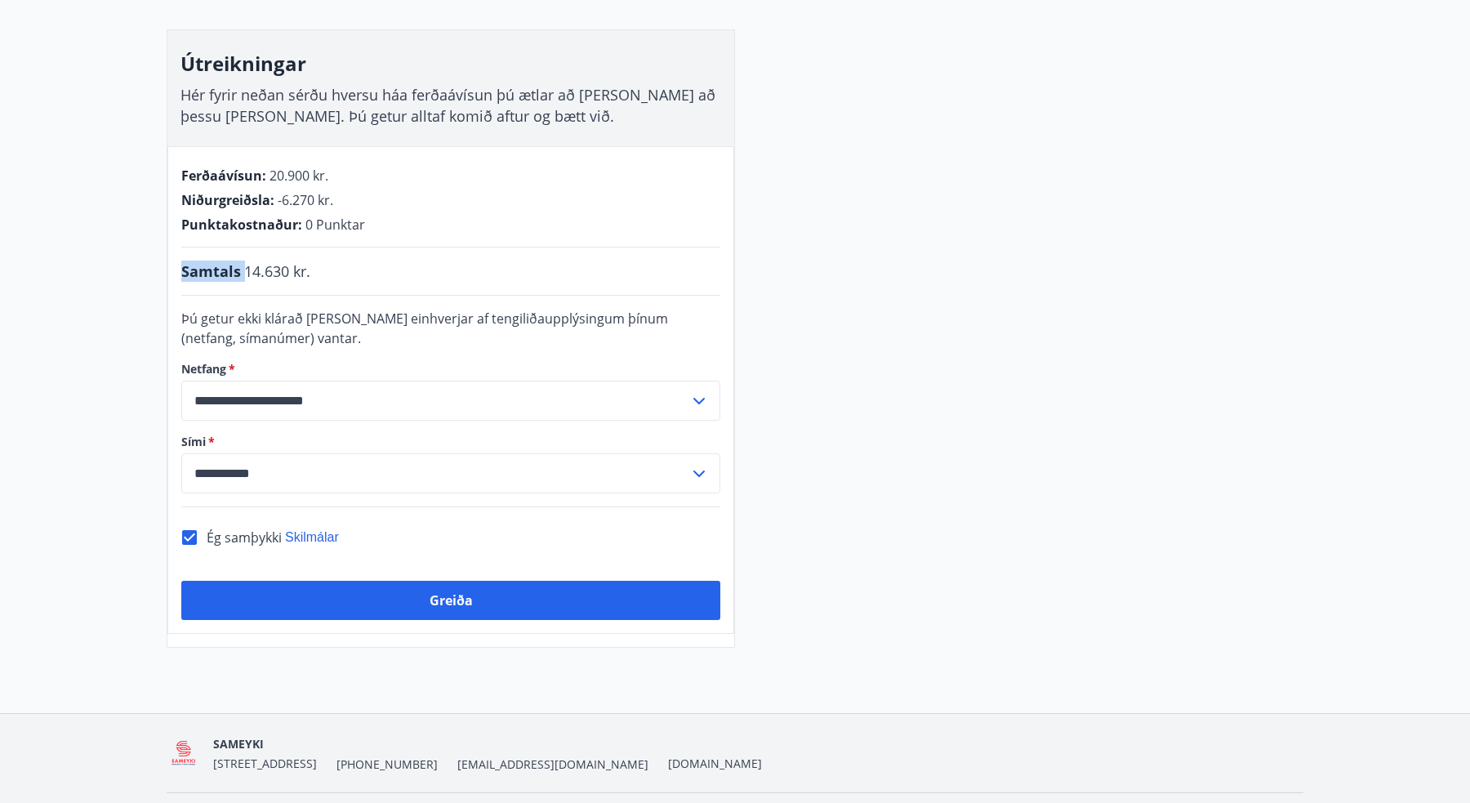
drag, startPoint x: 243, startPoint y: 272, endPoint x: 439, endPoint y: 295, distance: 196.5
click at [439, 295] on div "**********" at bounding box center [450, 390] width 567 height 488
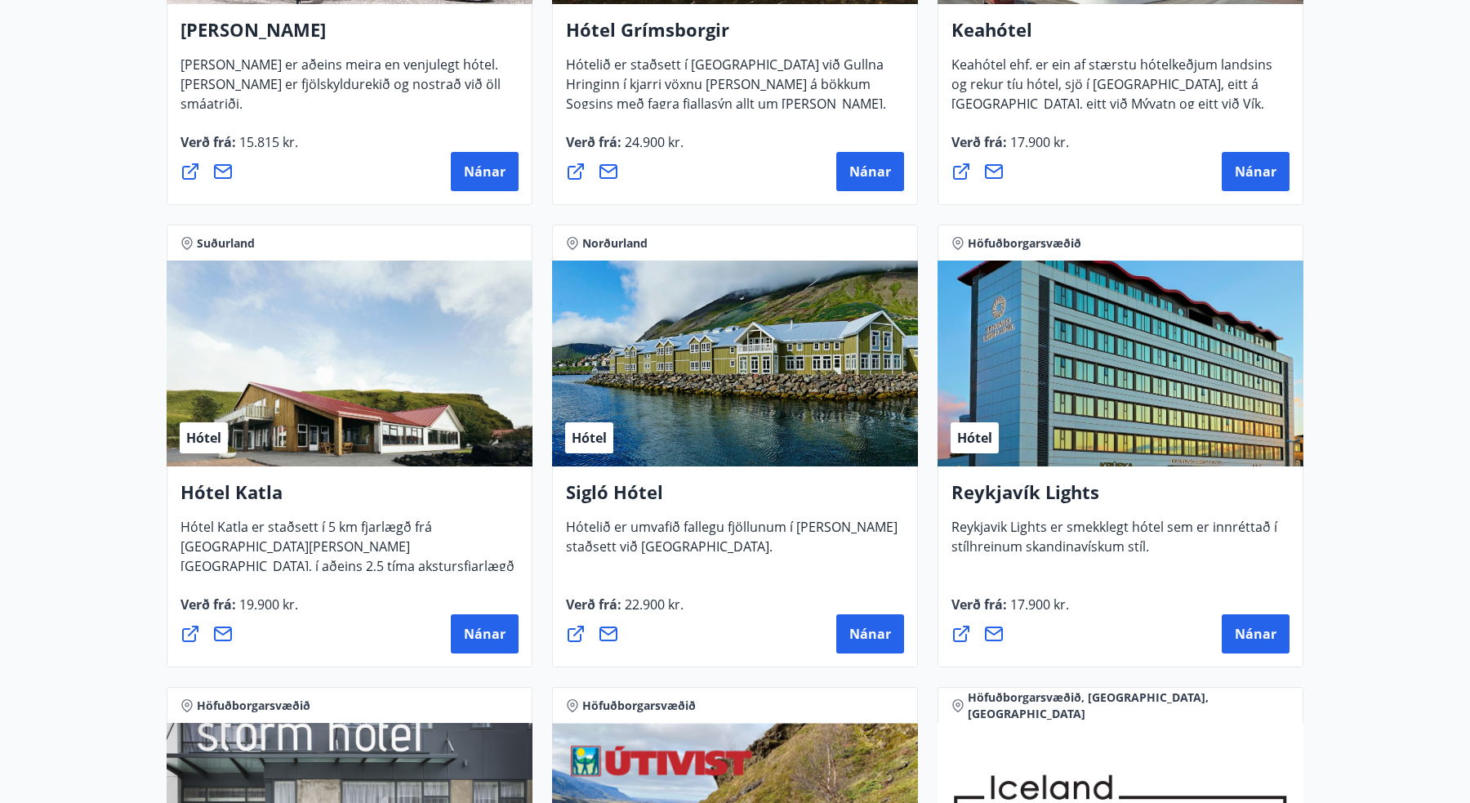
scroll to position [1014, 0]
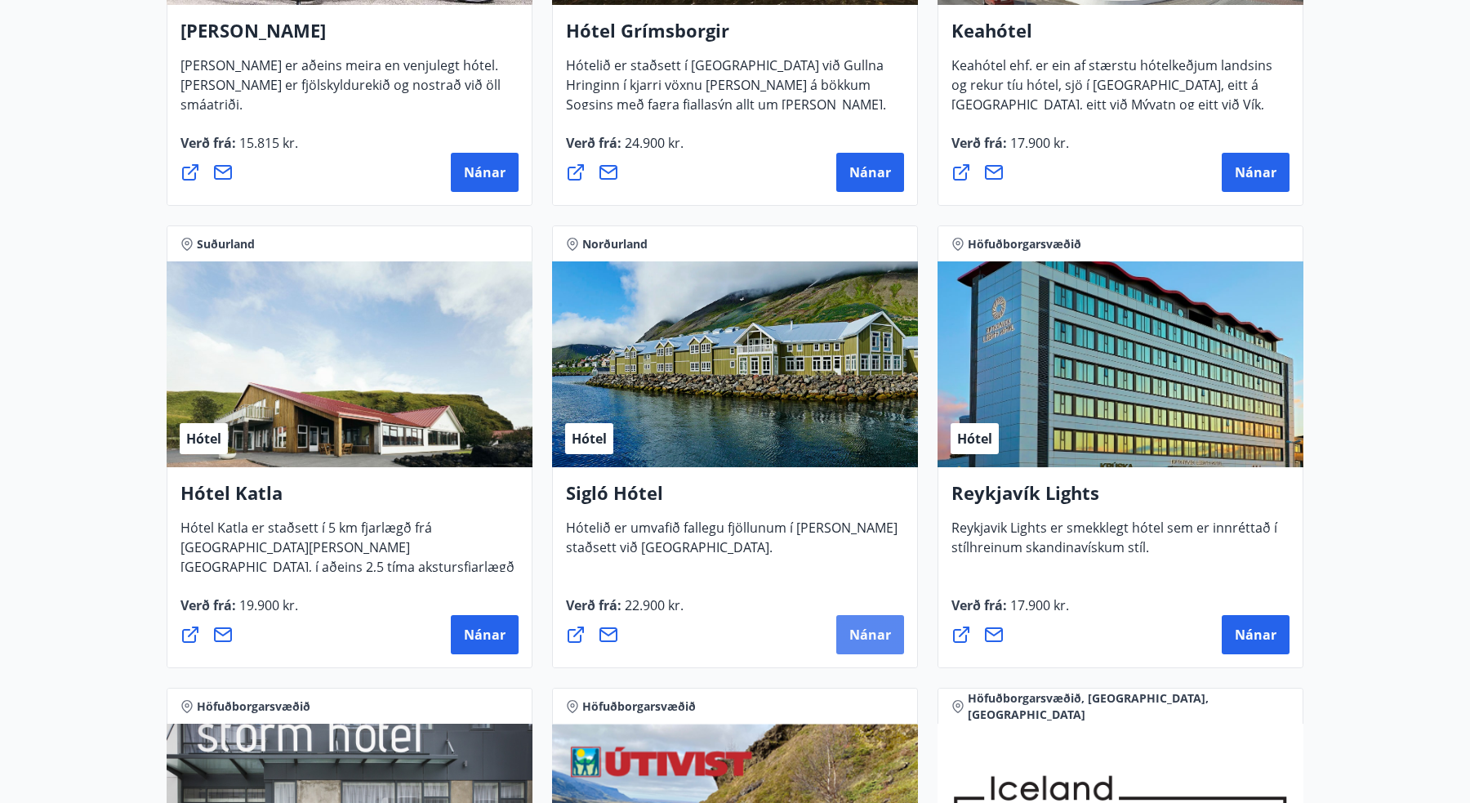
click at [867, 636] on span "Nánar" at bounding box center [870, 635] width 42 height 18
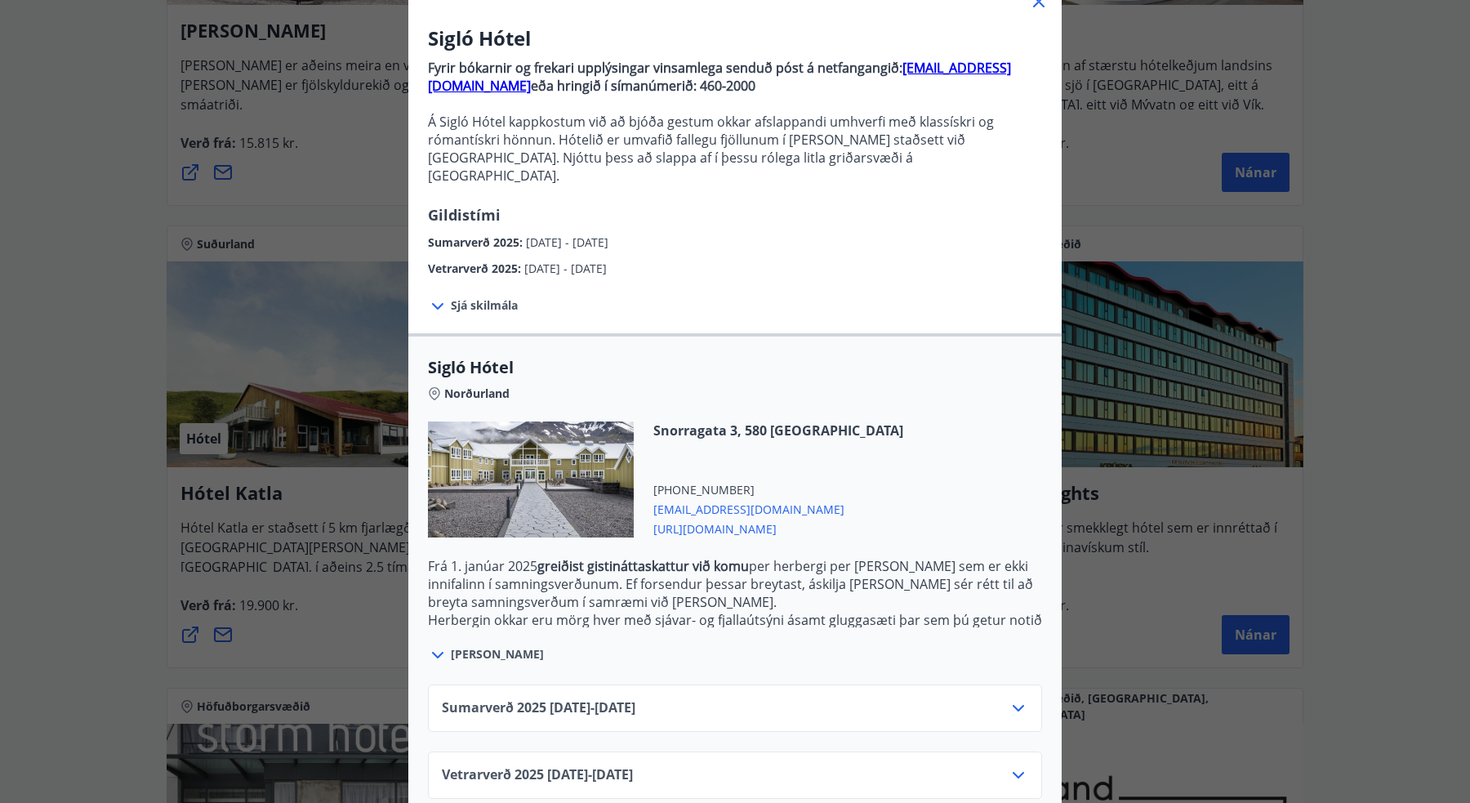
scroll to position [117, 0]
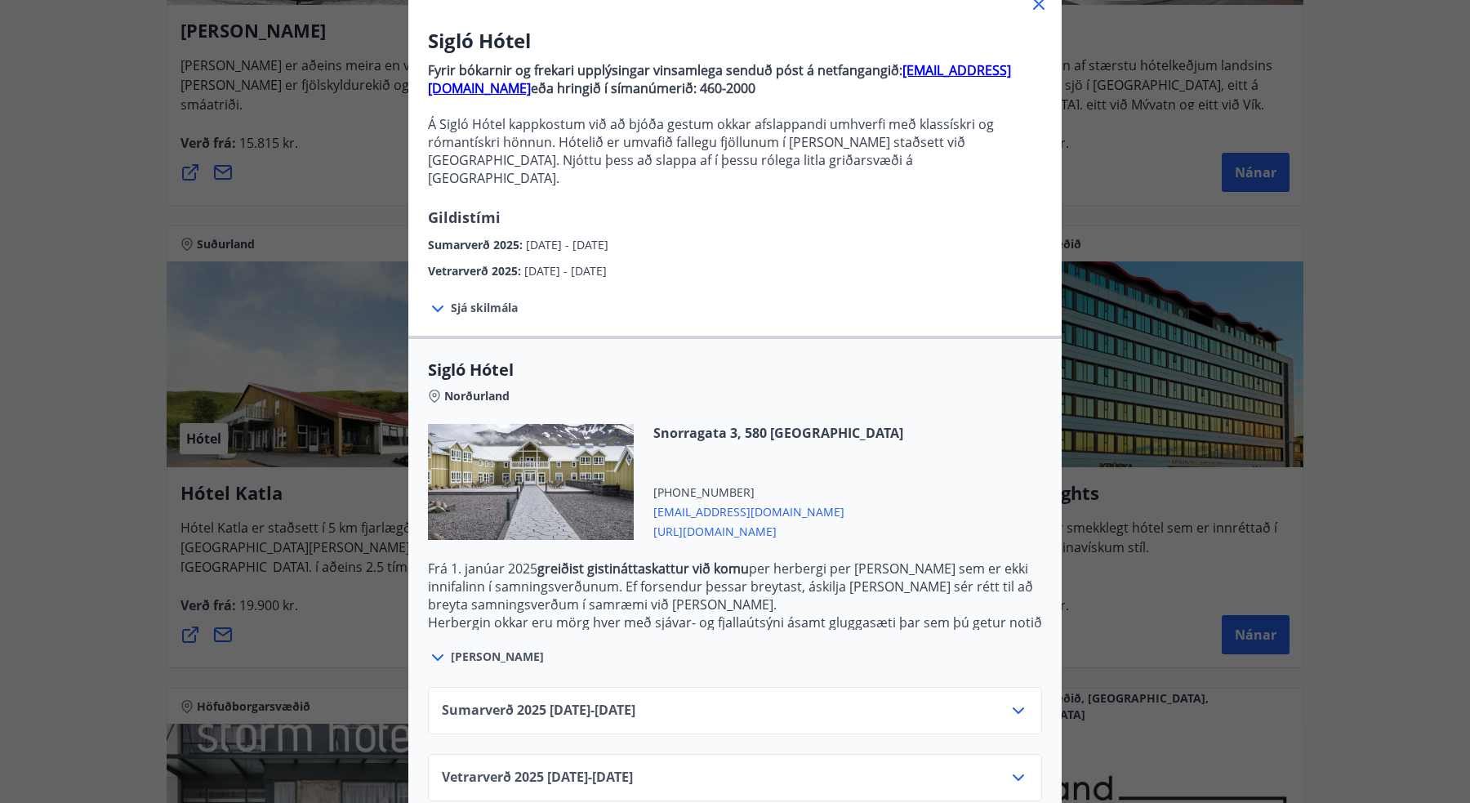
click at [1018, 768] on icon at bounding box center [1019, 778] width 20 height 20
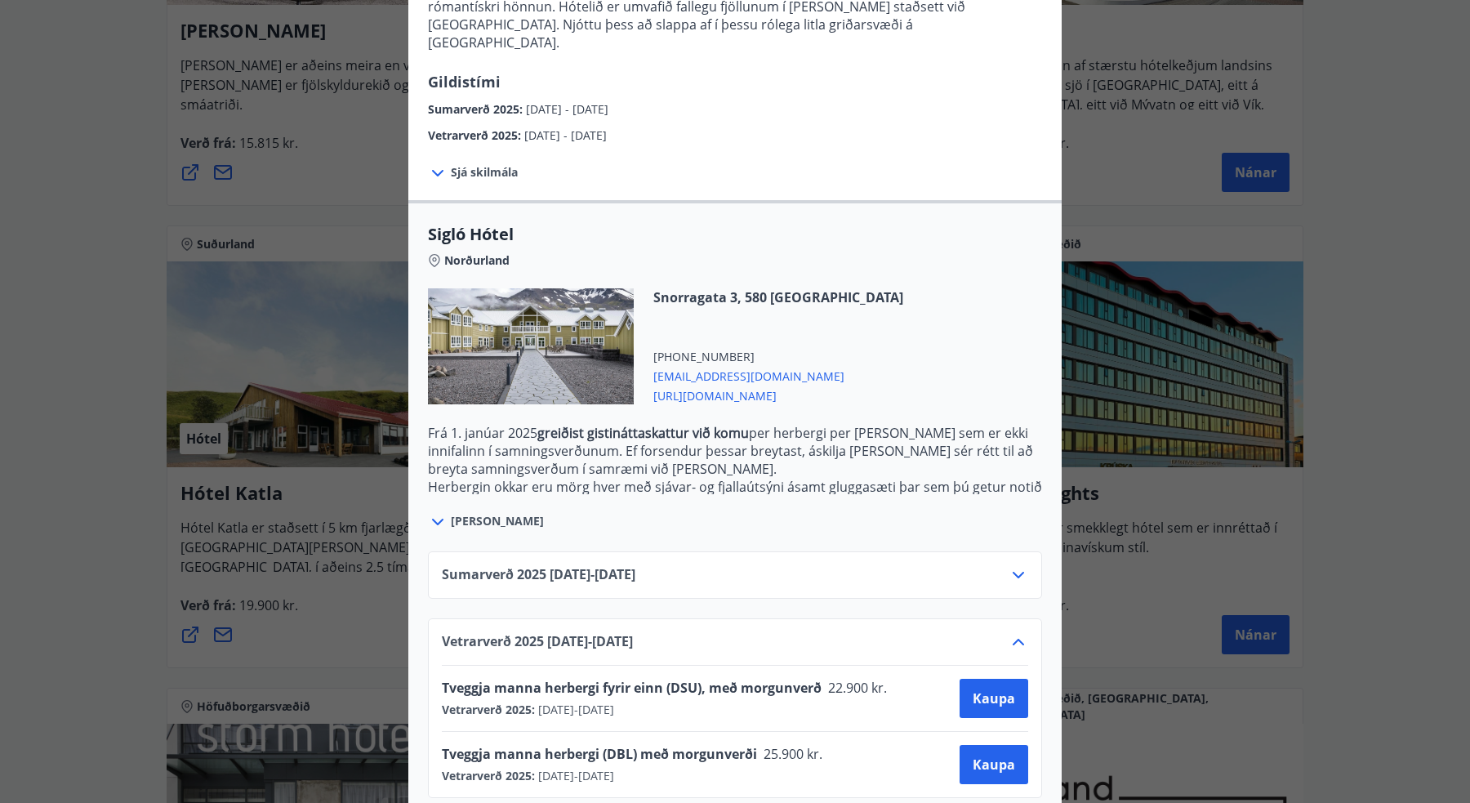
scroll to position [249, 0]
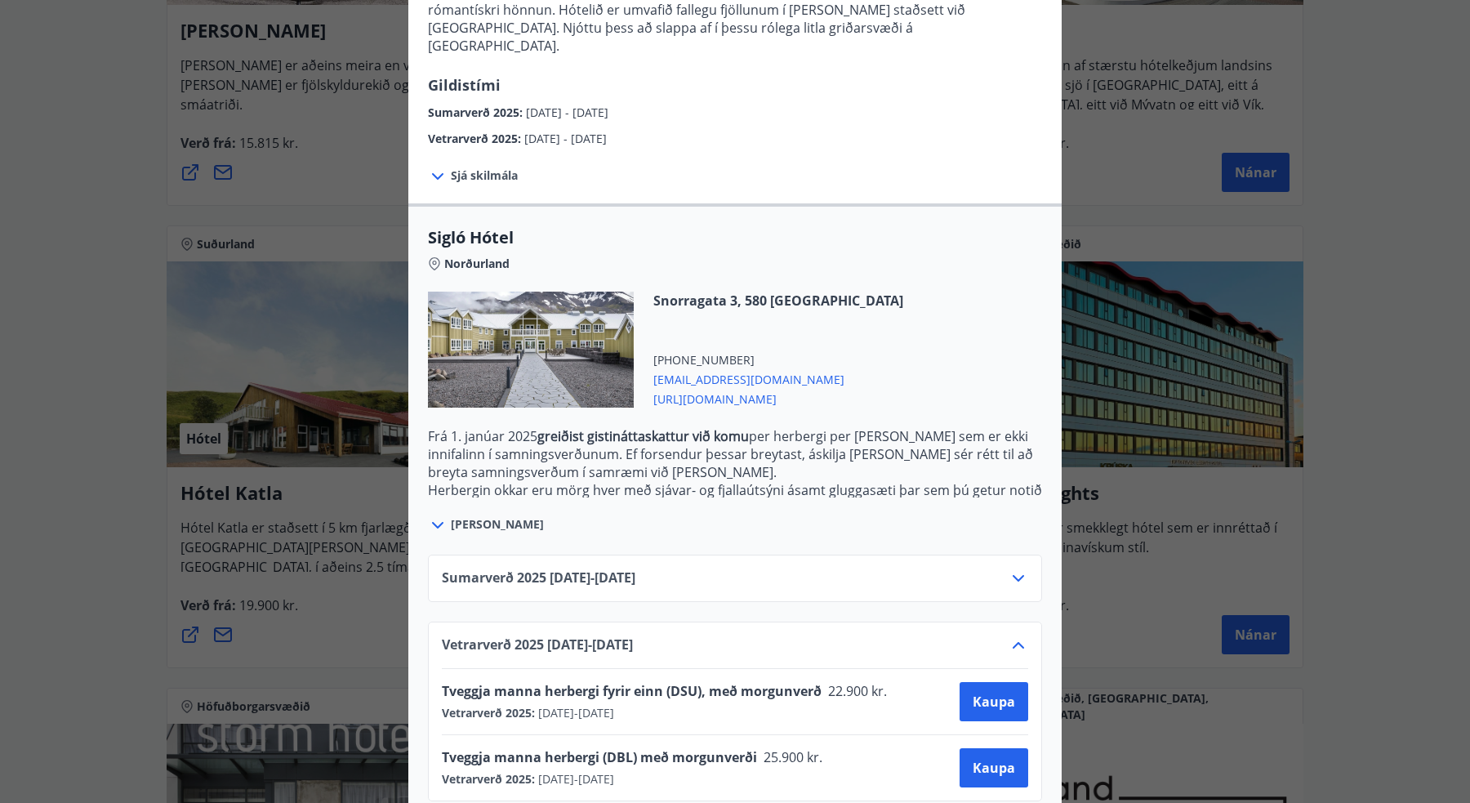
drag, startPoint x: 438, startPoint y: 733, endPoint x: 685, endPoint y: 770, distance: 250.3
click at [685, 770] on div "Vetrarverð [PHONE_NUMBER][DATE] - [DATE] Tveggja manna herbergi fyrir einn (DSU…" at bounding box center [735, 711] width 614 height 180
copy div "Tveggja manna herbergi (DBL) með morgunverði 25.900 kr. Vetrarverð 2025 : [DATE…"
click at [997, 759] on span "Kaupa" at bounding box center [994, 768] width 42 height 18
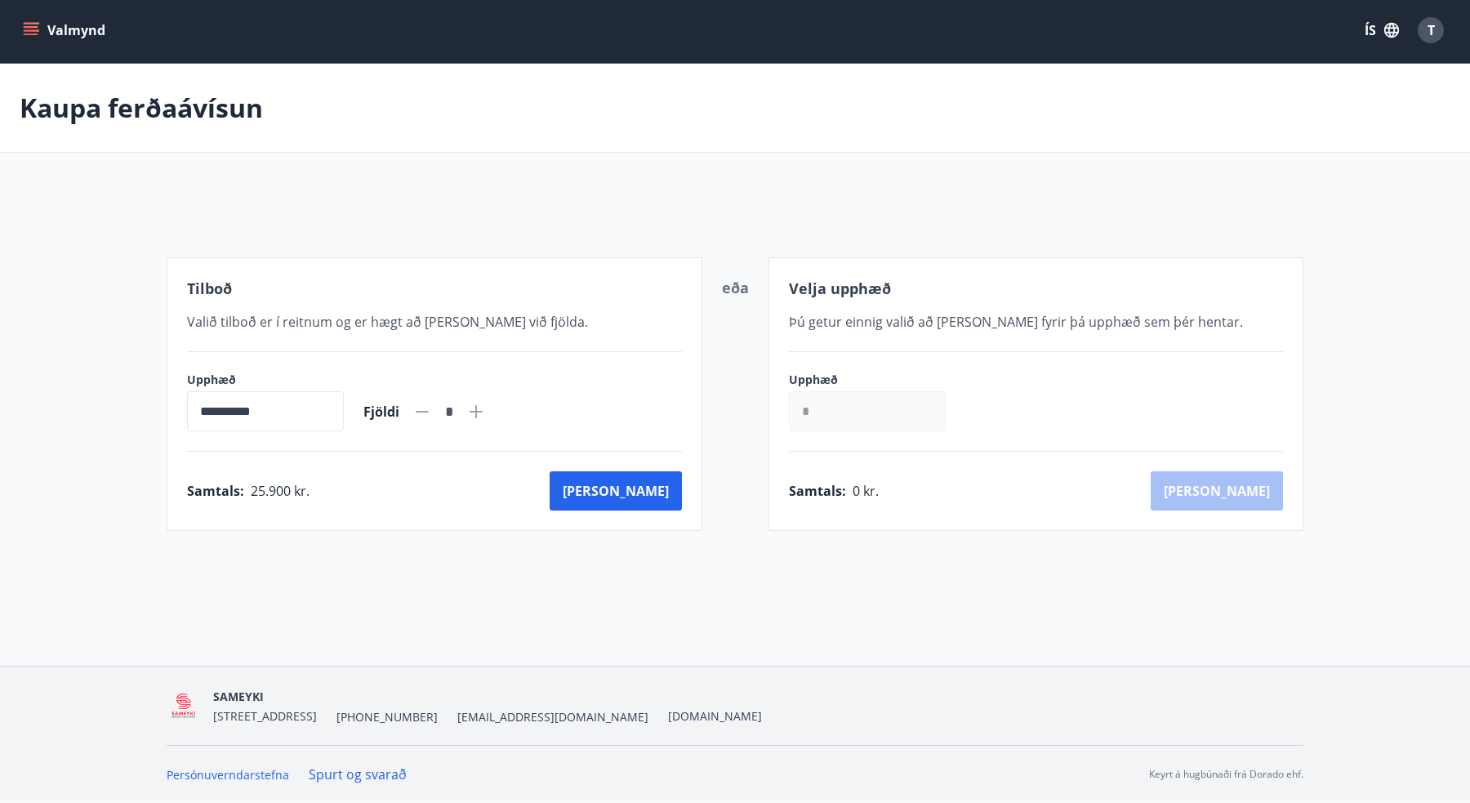
scroll to position [2, 0]
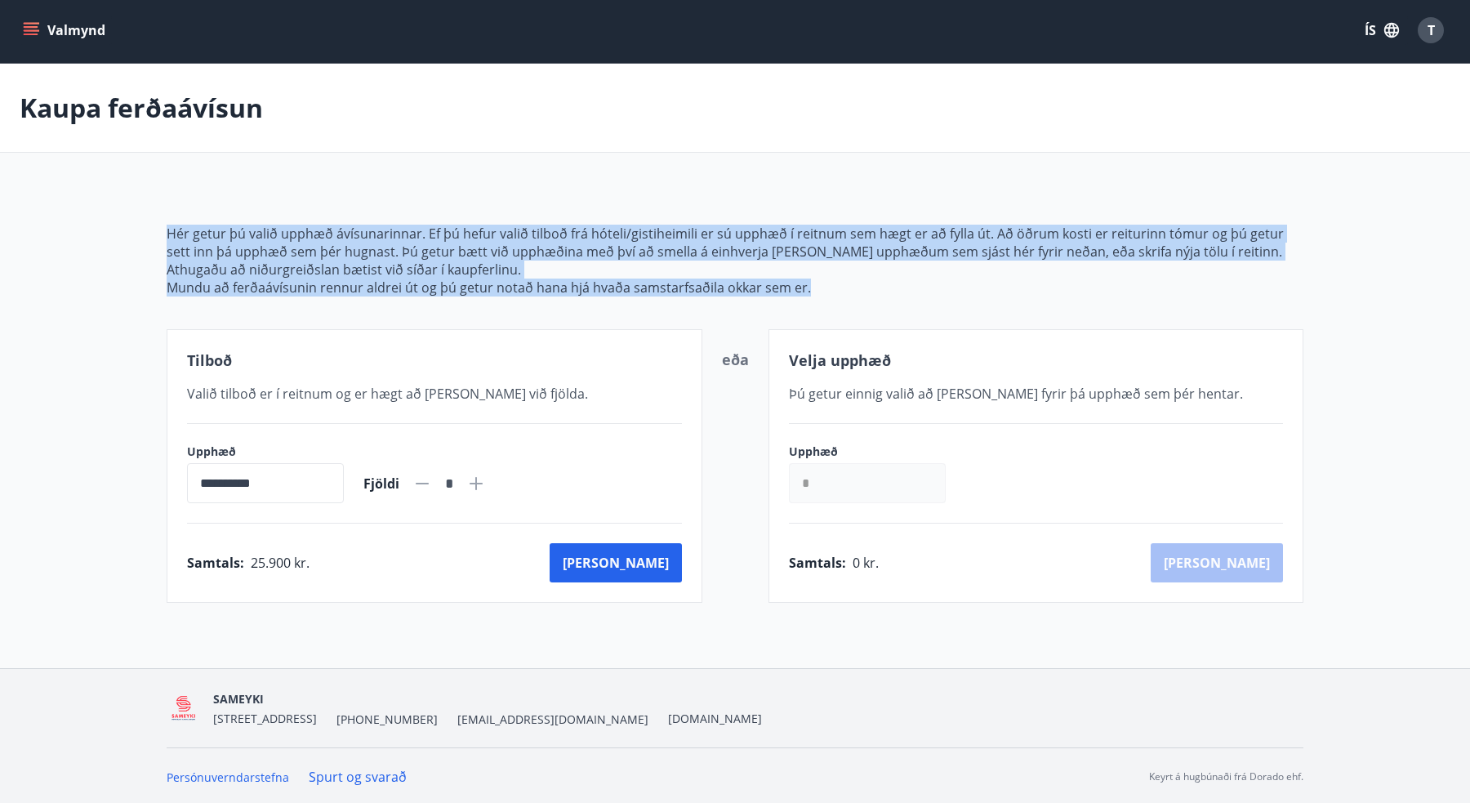
drag, startPoint x: 167, startPoint y: 235, endPoint x: 844, endPoint y: 311, distance: 681.3
click at [844, 311] on div "**********" at bounding box center [735, 393] width 1137 height 417
copy span "Hér getur þú valið upphæð ávísunarinnar. Ef þú hefur valið tilboð frá hóteli/gi…"
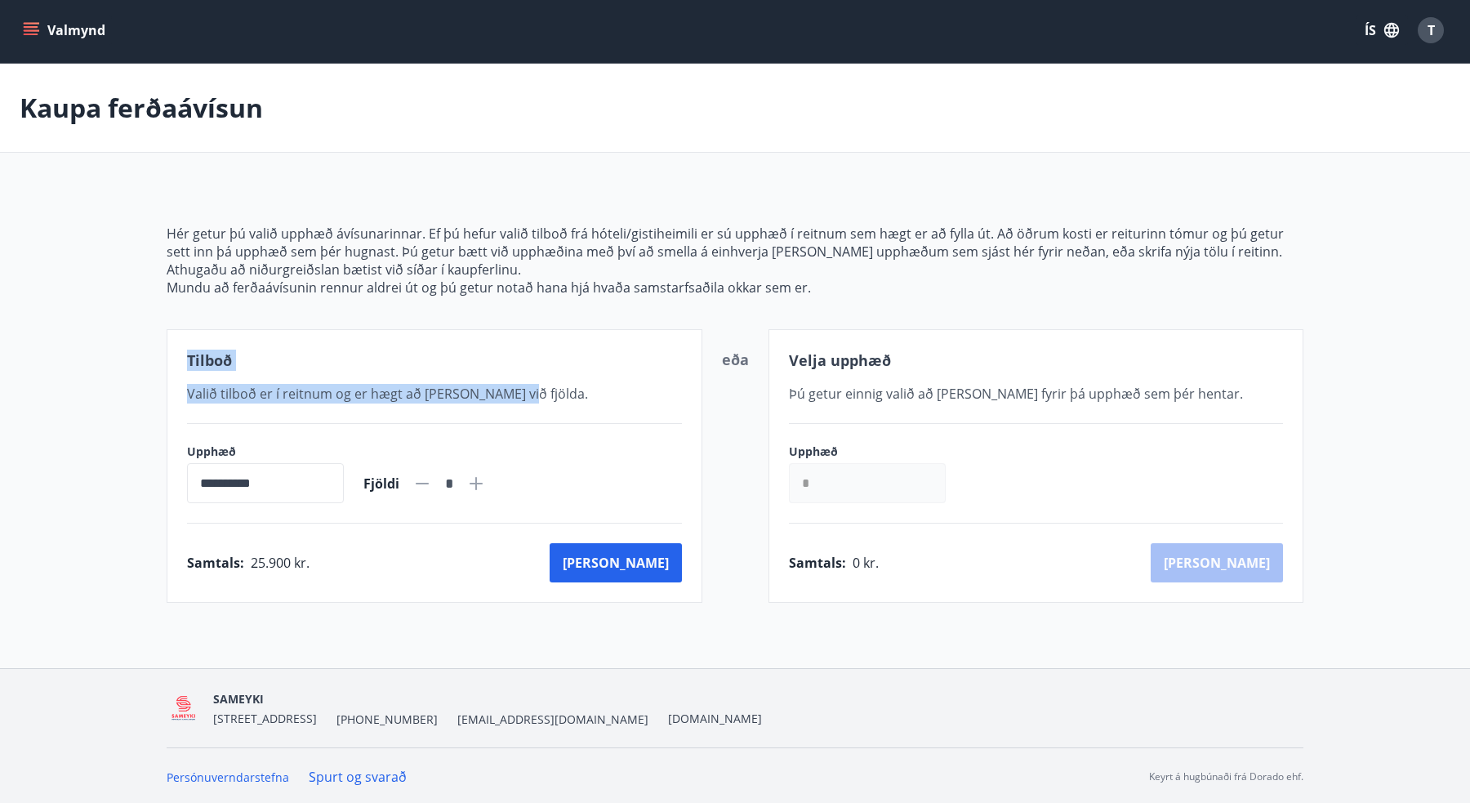
drag, startPoint x: 187, startPoint y: 359, endPoint x: 550, endPoint y: 399, distance: 364.7
click at [550, 399] on div "**********" at bounding box center [435, 466] width 536 height 274
copy div "Tilboð Valið tilboð er í reitnum og er hægt að [PERSON_NAME] við fjölda."
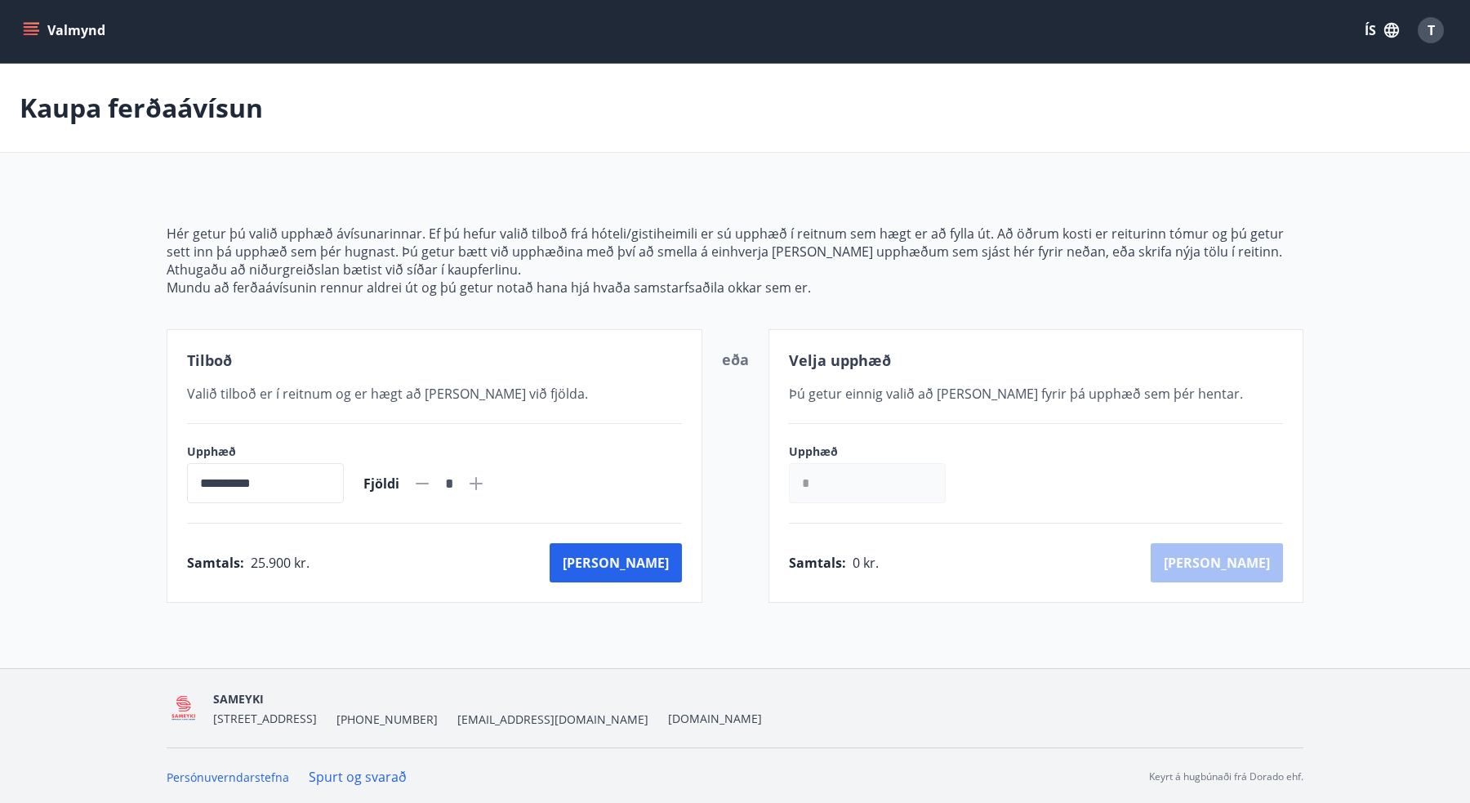
click at [752, 310] on div "**********" at bounding box center [735, 393] width 1137 height 417
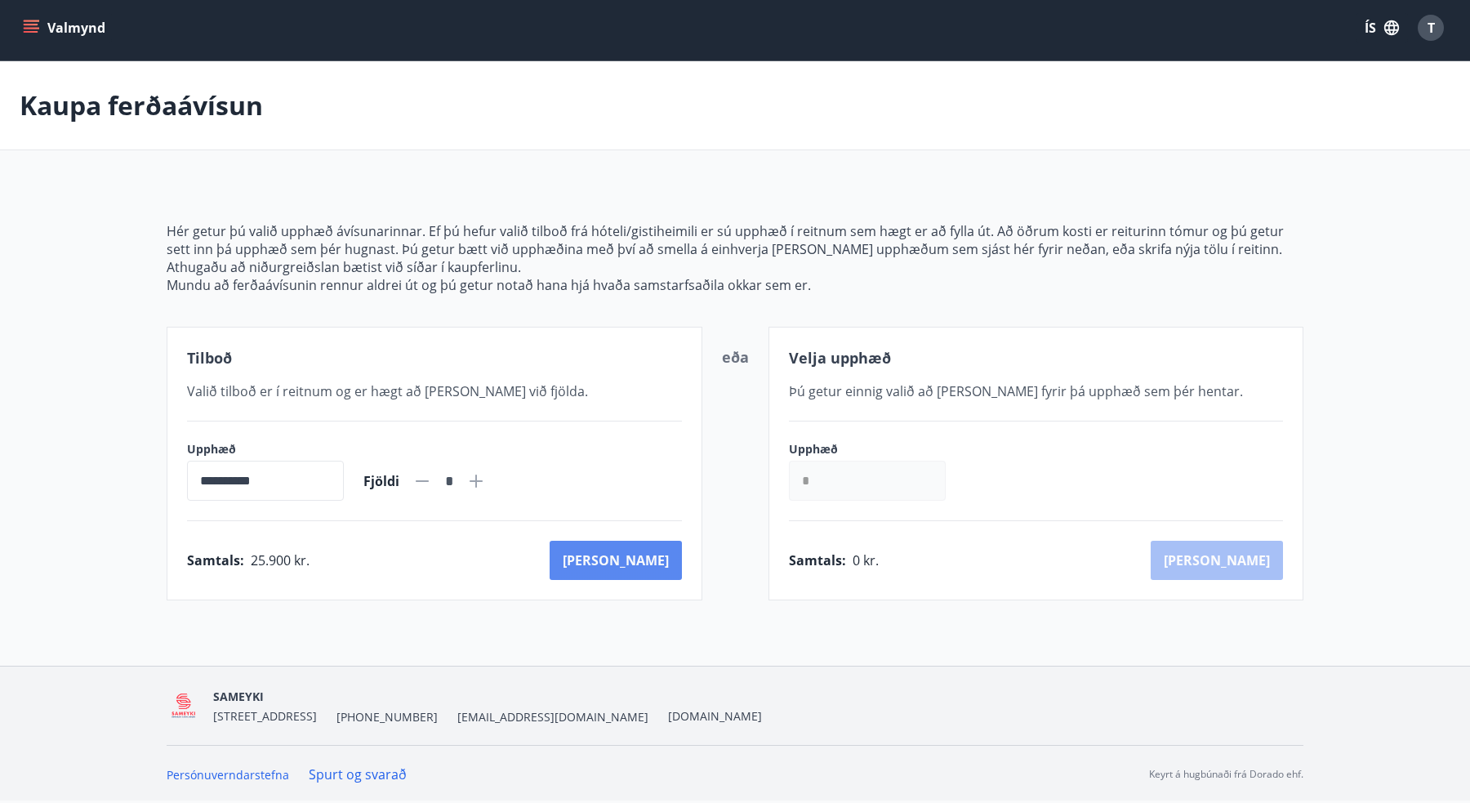
scroll to position [5, 0]
click at [655, 561] on button "[PERSON_NAME]" at bounding box center [616, 560] width 132 height 39
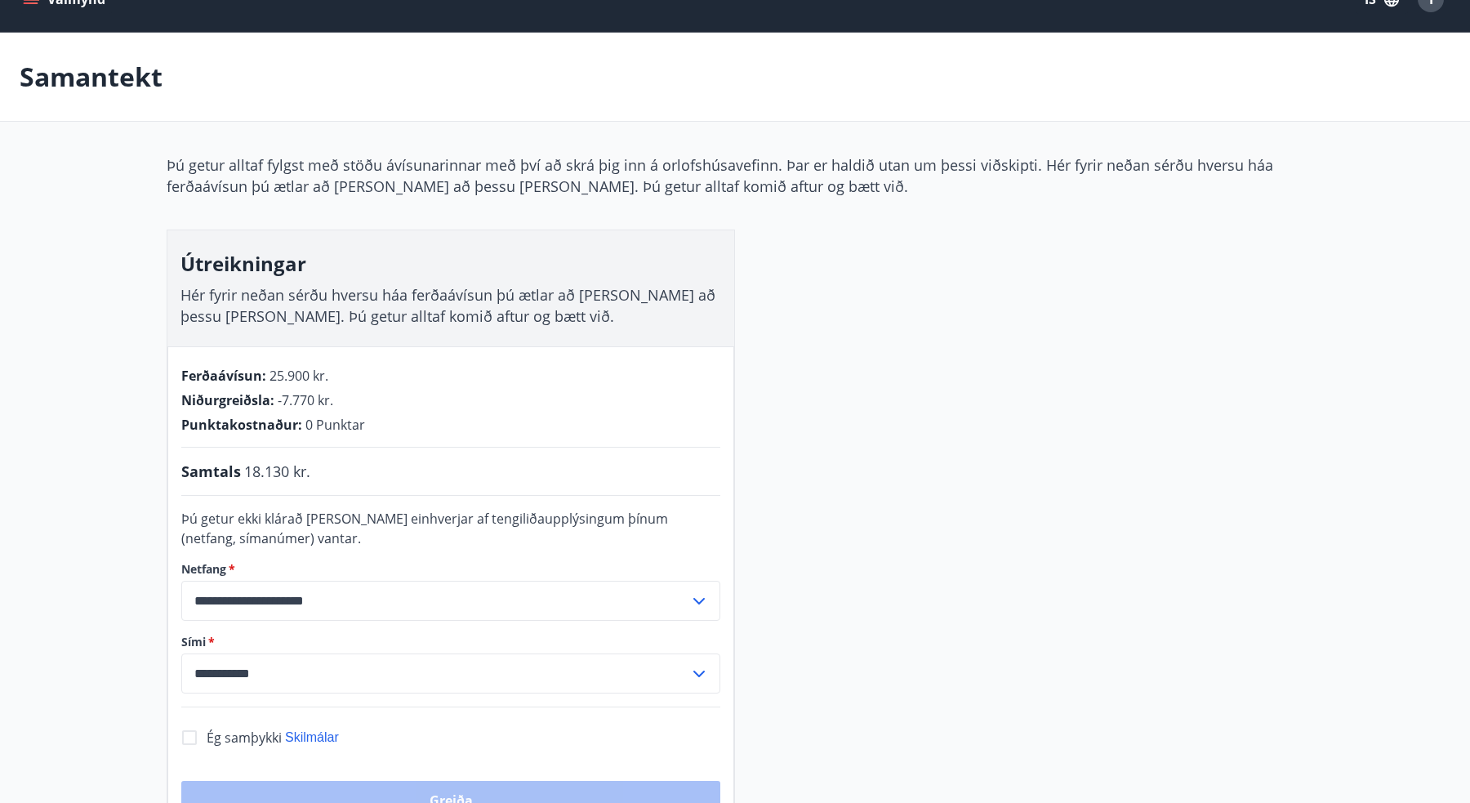
scroll to position [46, 0]
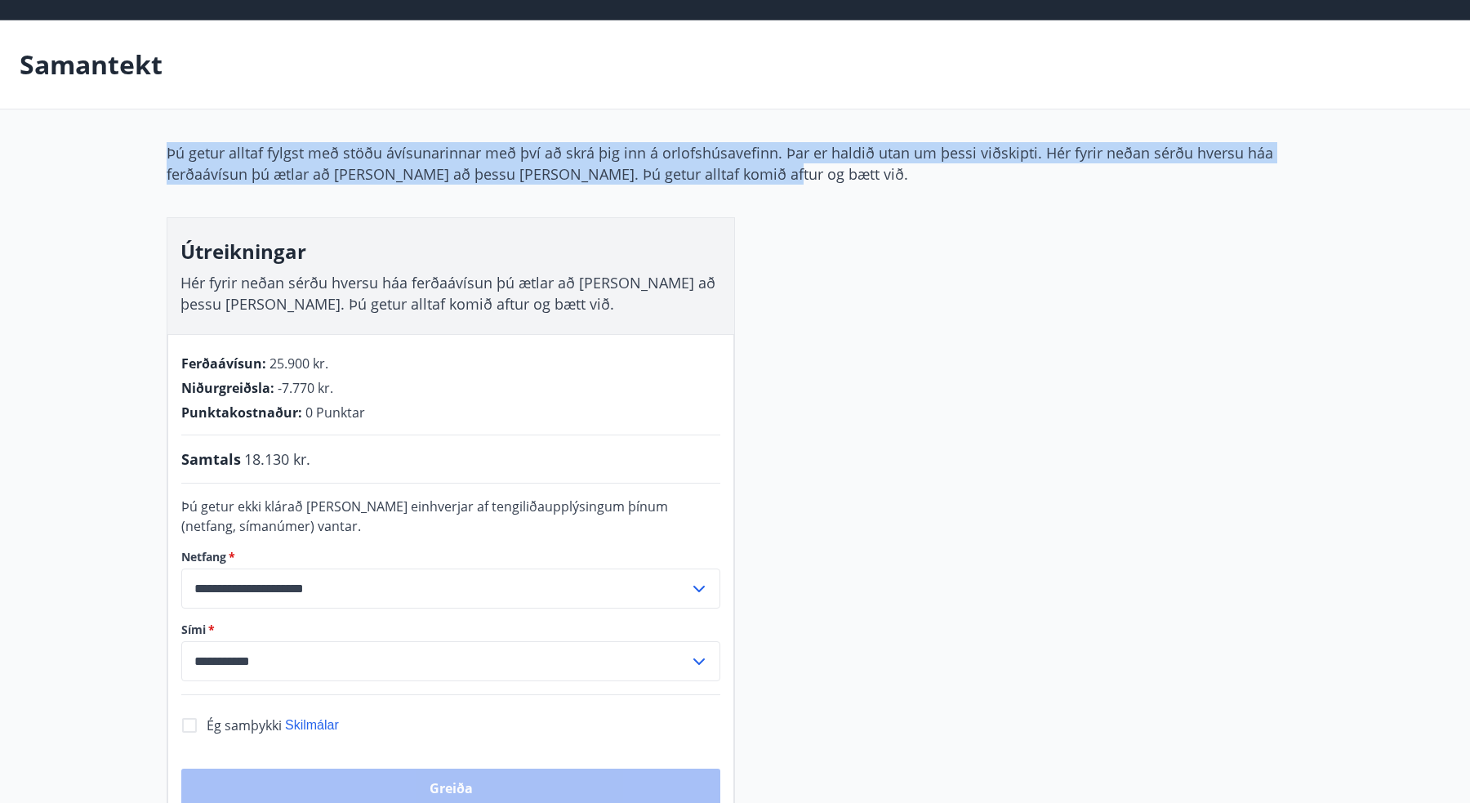
drag, startPoint x: 165, startPoint y: 159, endPoint x: 743, endPoint y: 186, distance: 578.8
click at [743, 186] on div "**********" at bounding box center [735, 488] width 1176 height 693
copy p "Þú getur alltaf fylgst með stöðu ávísunarinnar með því að skrá þig inn á orlofs…"
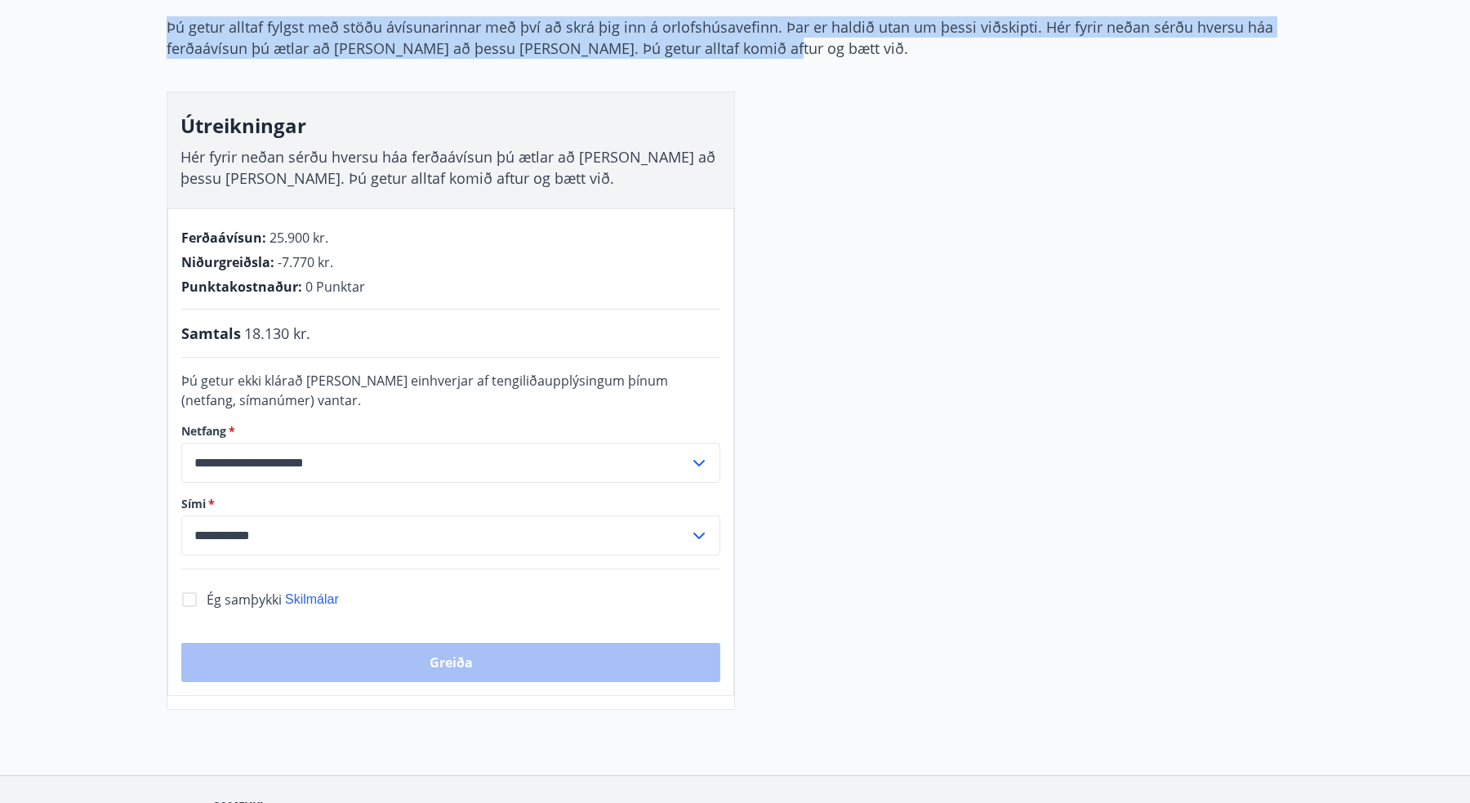
scroll to position [181, 0]
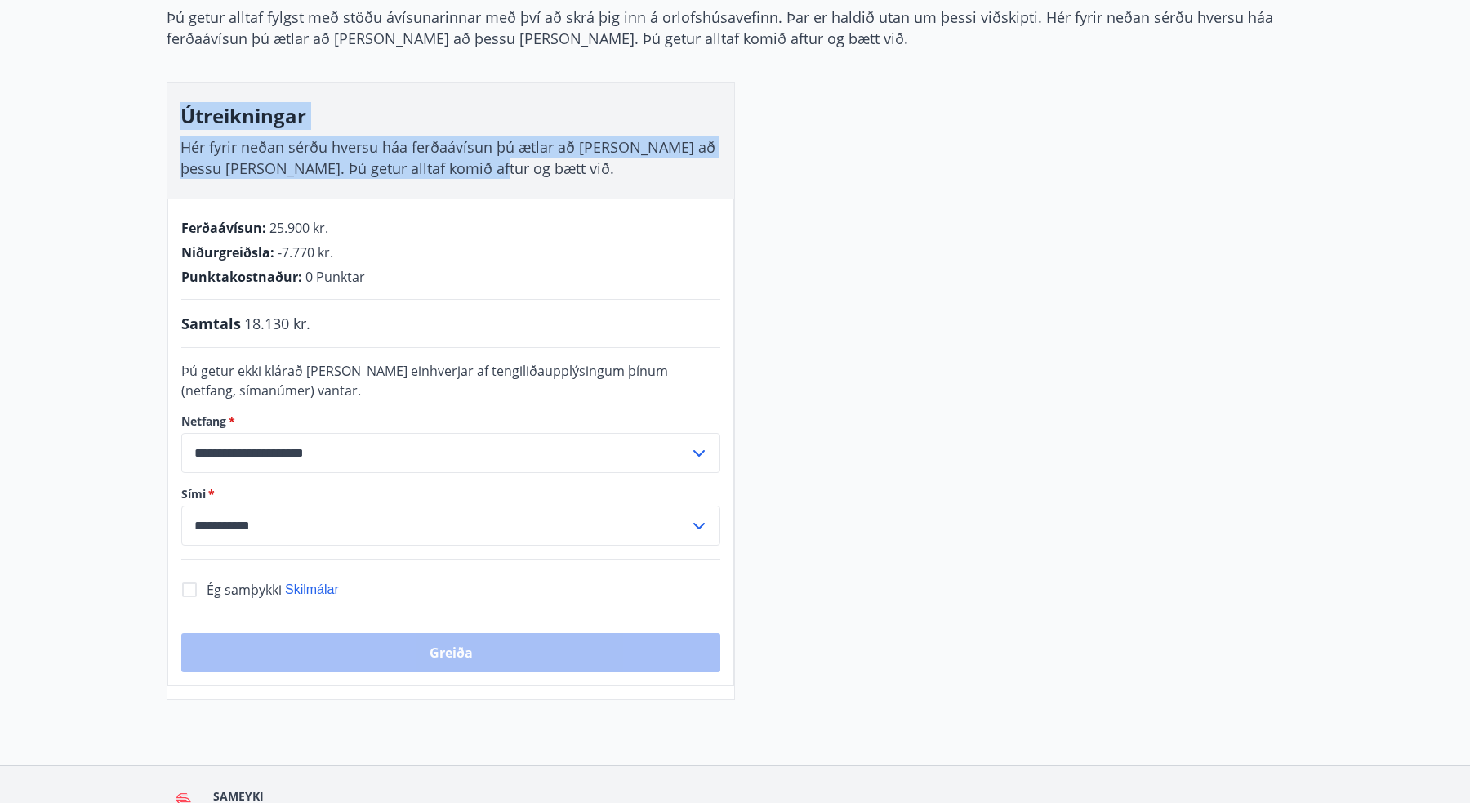
drag, startPoint x: 179, startPoint y: 109, endPoint x: 514, endPoint y: 177, distance: 341.8
click at [514, 177] on div "Útreikningar Hér fyrir neðan sérðu hversu háa ferðaávísun þú ætlar að [PERSON_N…" at bounding box center [450, 140] width 567 height 116
copy div "Útreikningar Hér fyrir neðan sérðu hversu háa ferðaávísun þú ætlar að [PERSON_N…"
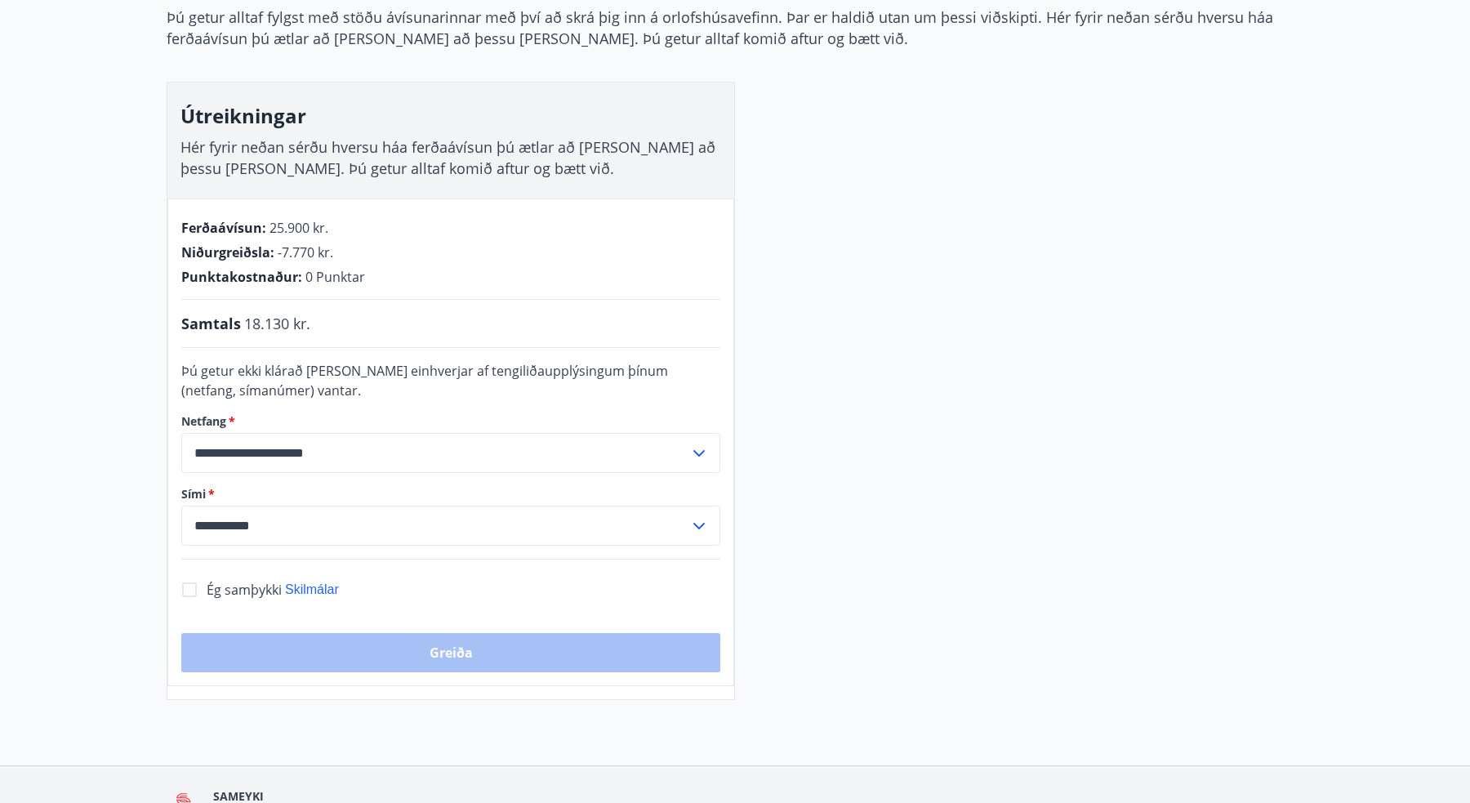
click at [893, 497] on div "**********" at bounding box center [735, 353] width 1137 height 693
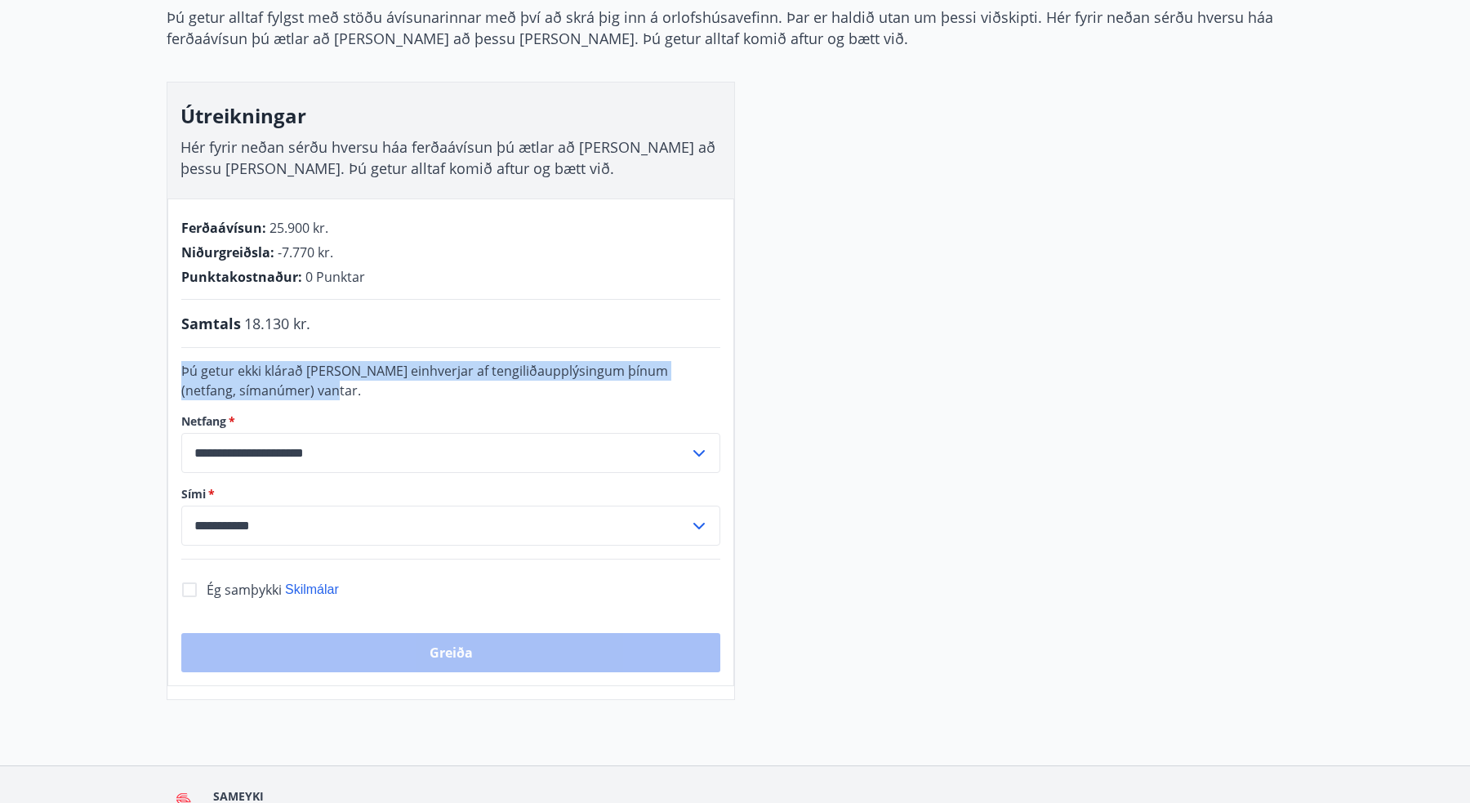
drag, startPoint x: 184, startPoint y: 374, endPoint x: 306, endPoint y: 394, distance: 124.2
click at [306, 394] on div "Þú getur ekki klárað [PERSON_NAME] einhverjar af tengiliðaupplýsingum þínum (ne…" at bounding box center [450, 380] width 539 height 39
copy span "Þú getur ekki klárað [PERSON_NAME] einhverjar af tengiliðaupplýsingum þínum (ne…"
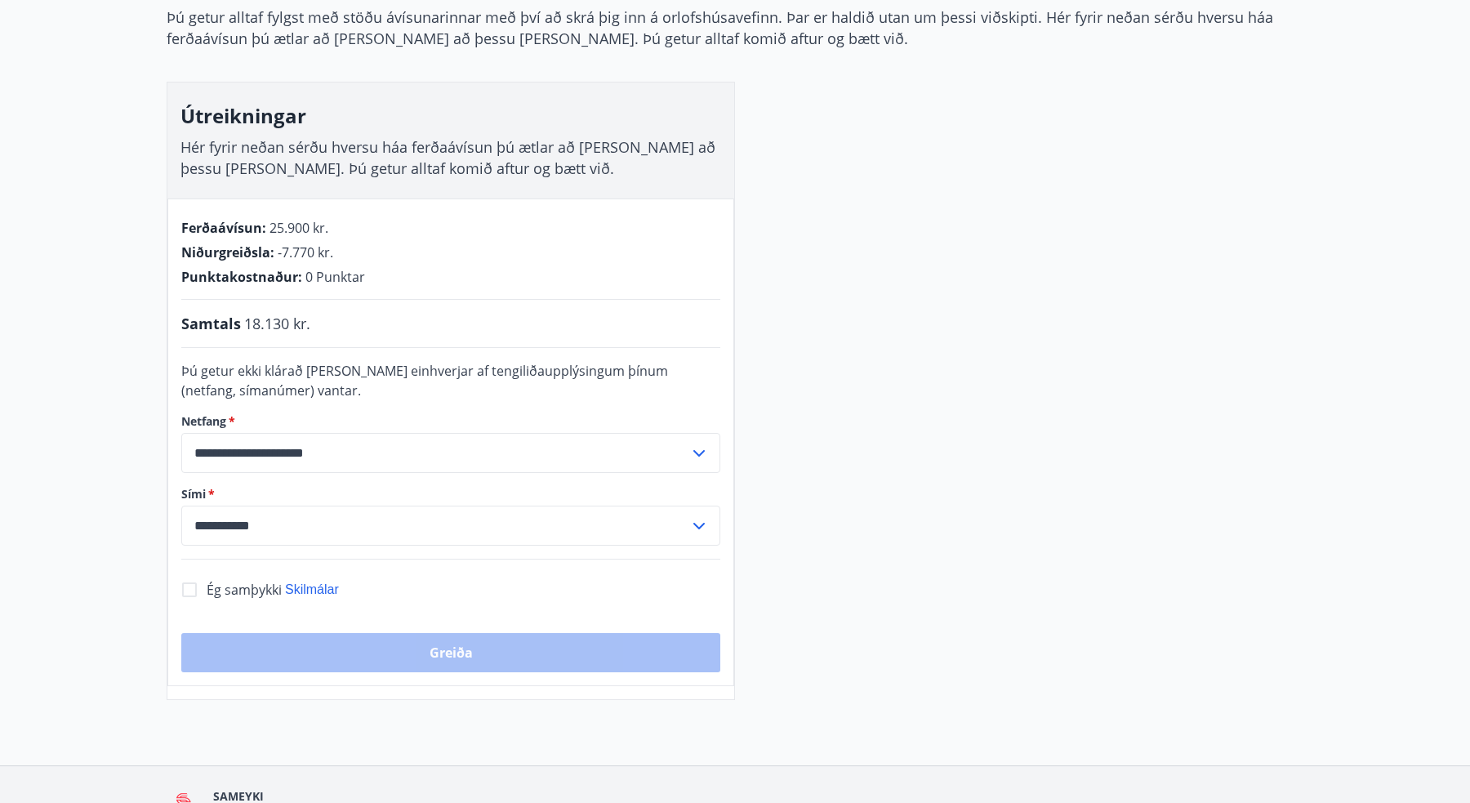
click at [1021, 333] on div "**********" at bounding box center [735, 353] width 1137 height 693
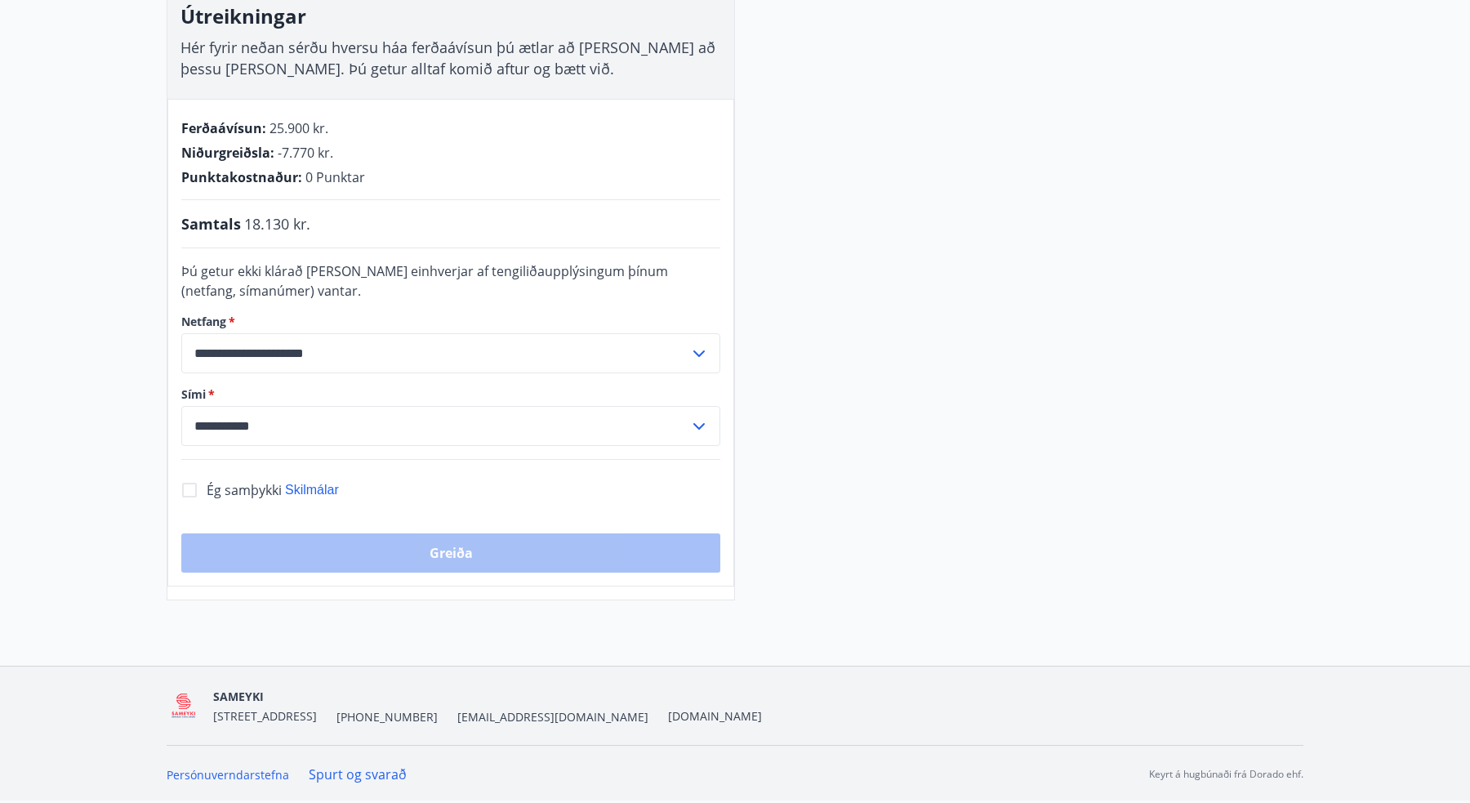
scroll to position [281, 0]
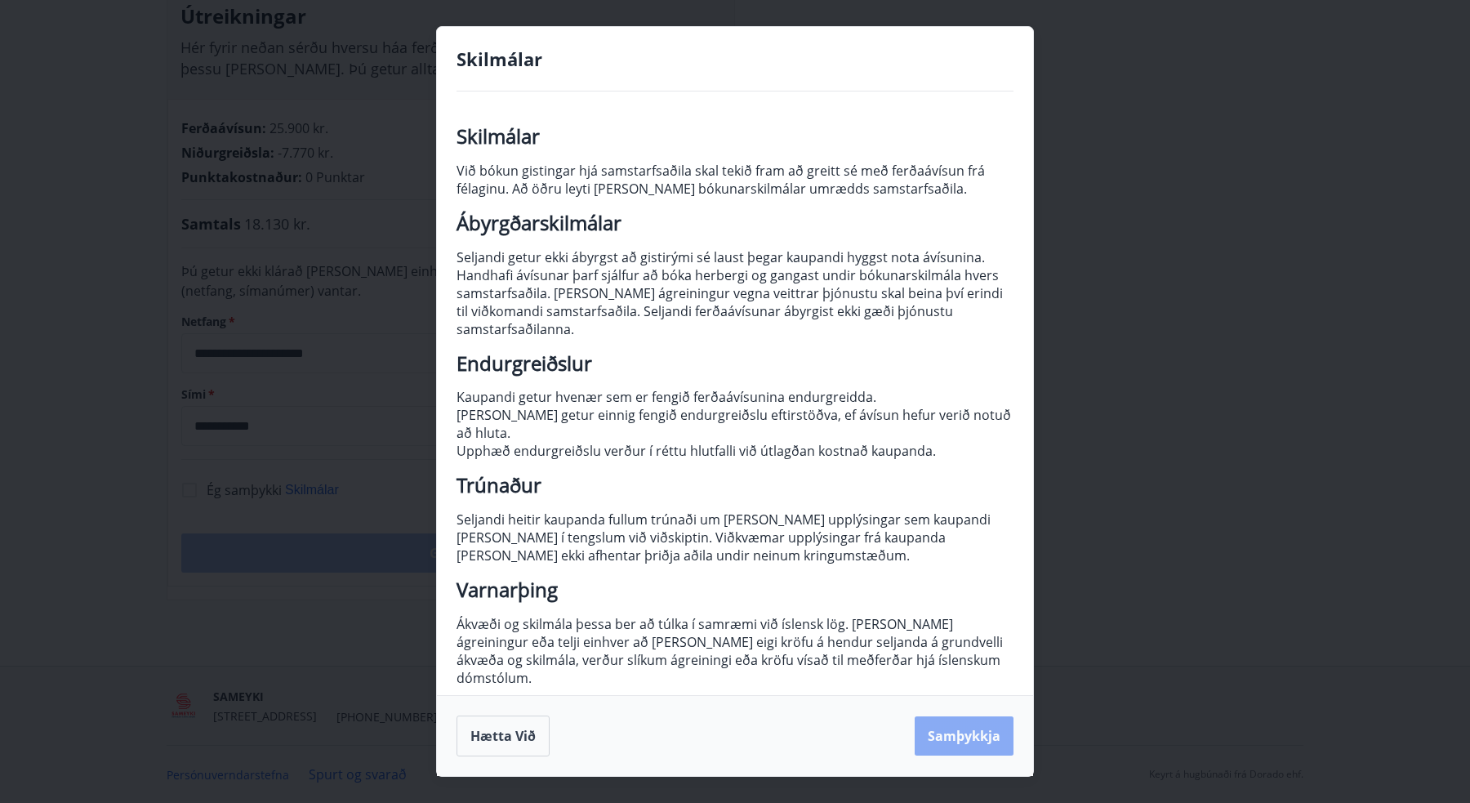
click at [938, 716] on button "Samþykkja" at bounding box center [964, 735] width 99 height 39
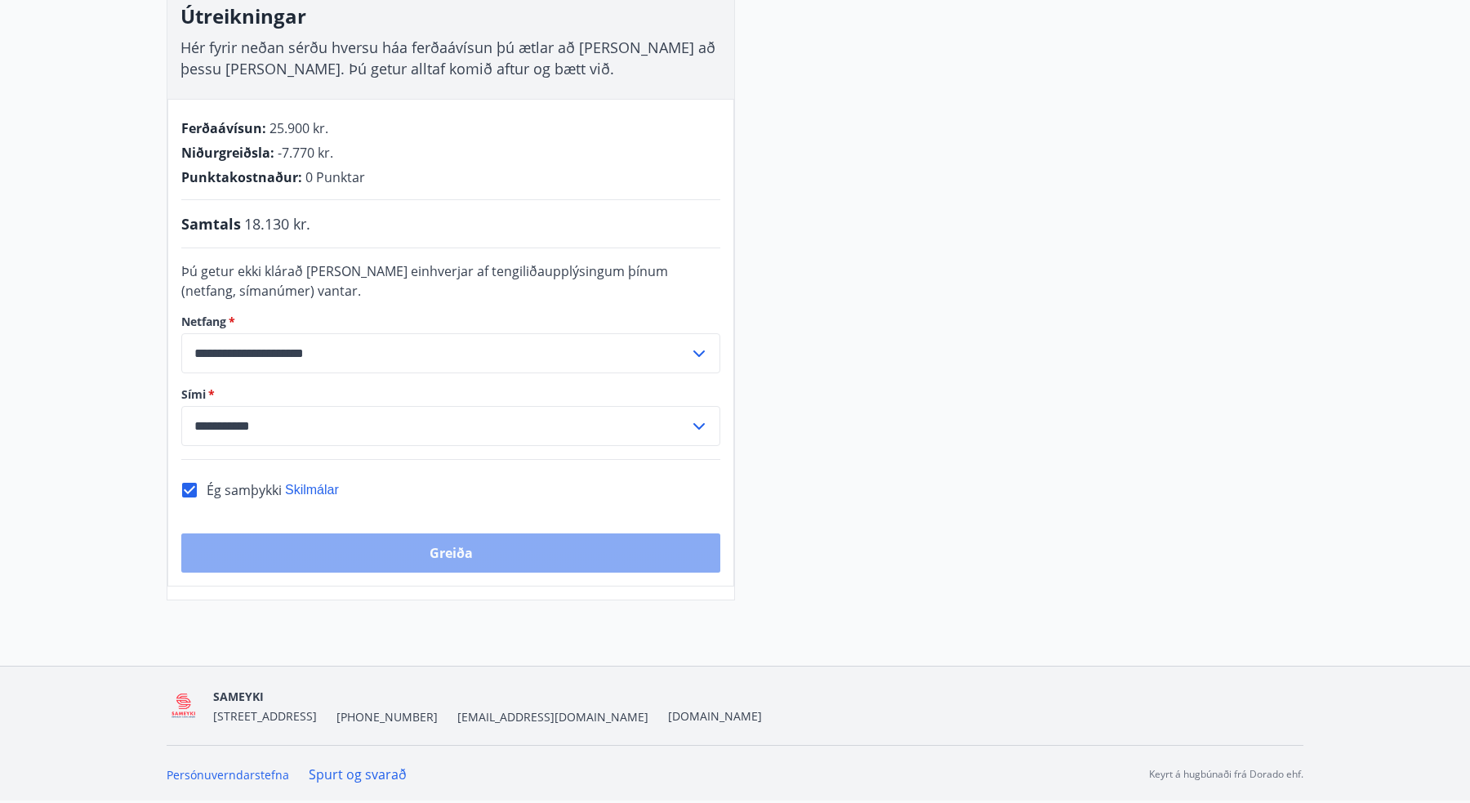
click at [532, 563] on button "Greiða" at bounding box center [450, 552] width 539 height 39
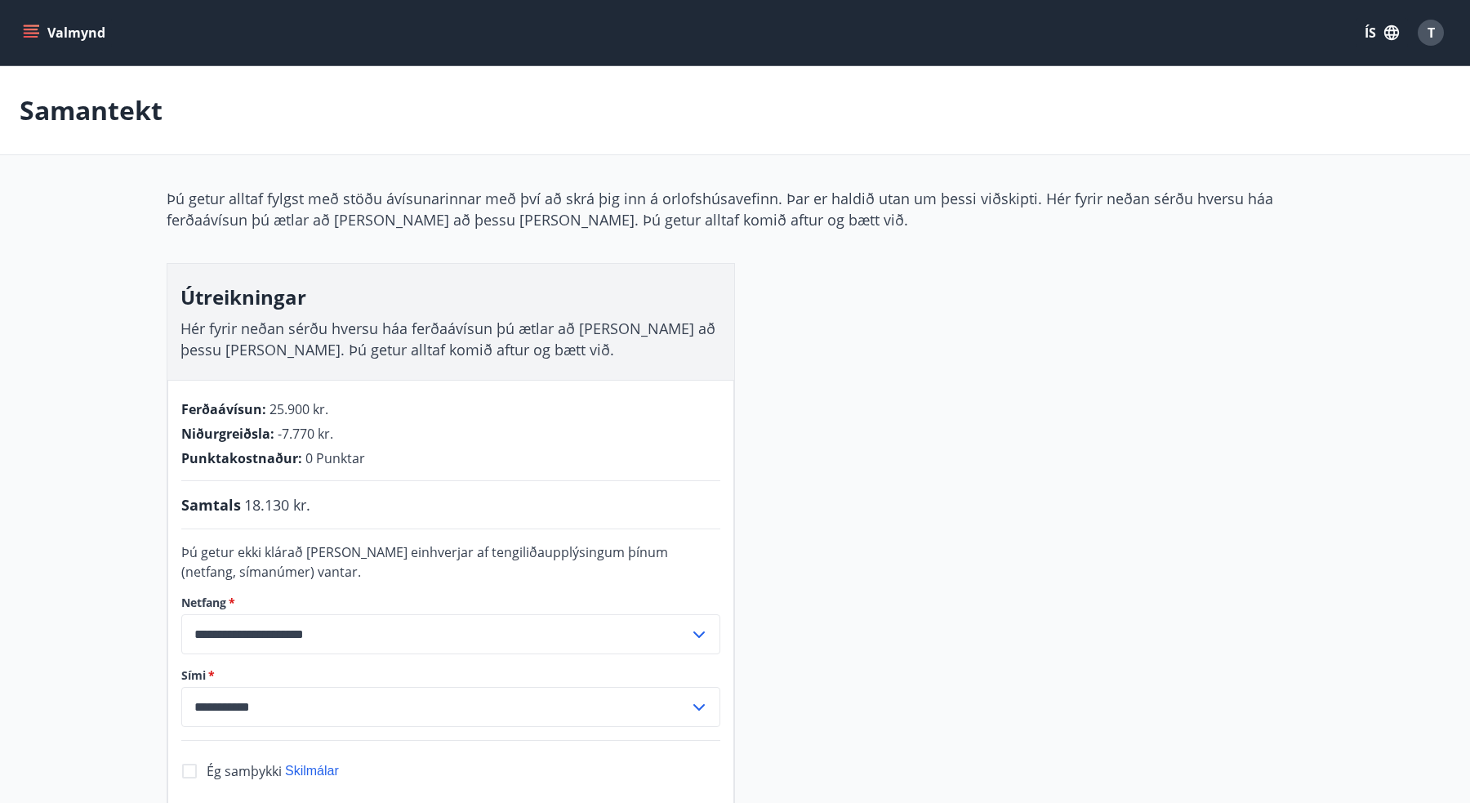
scroll to position [2, 0]
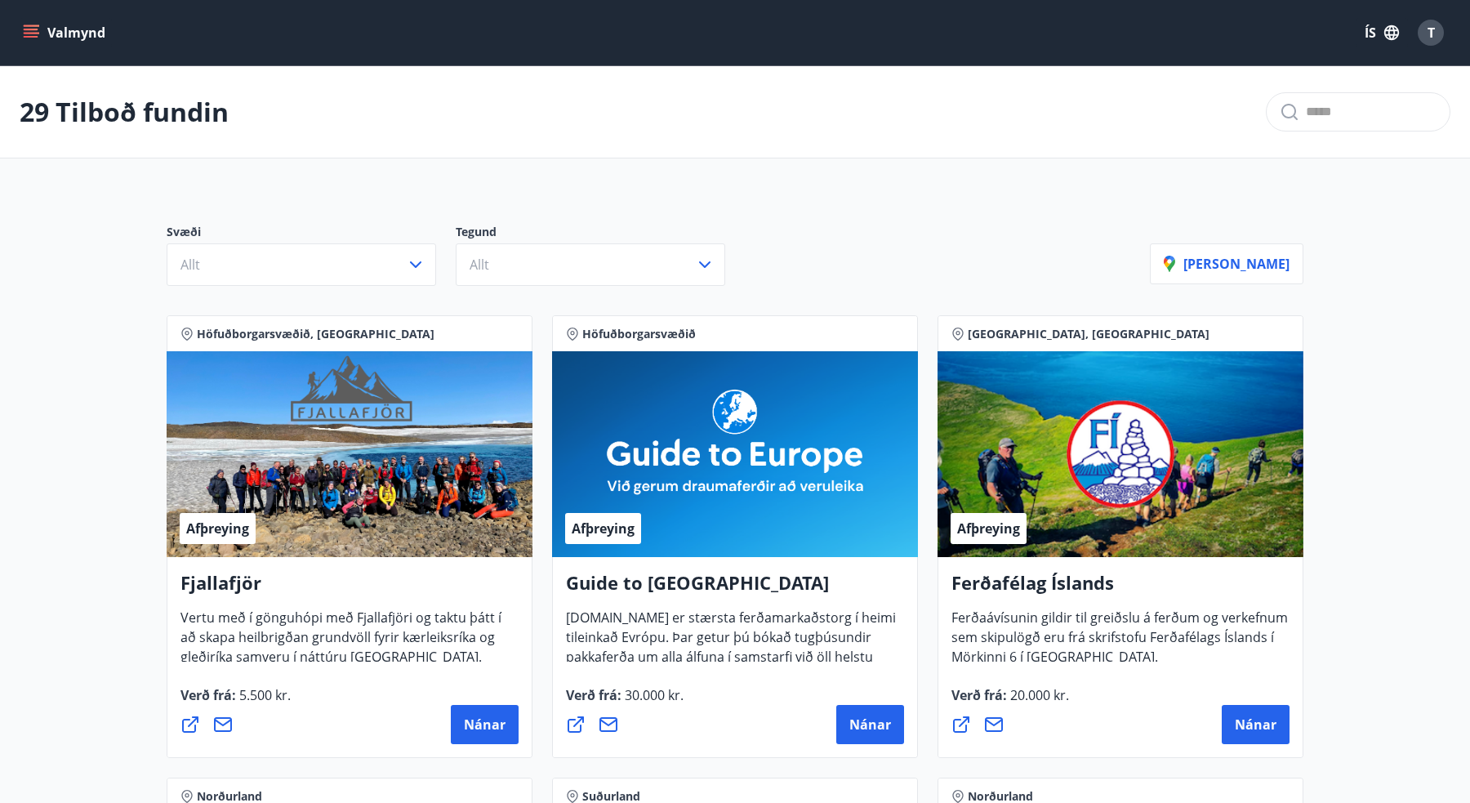
click at [1435, 35] on div "T" at bounding box center [1431, 33] width 26 height 26
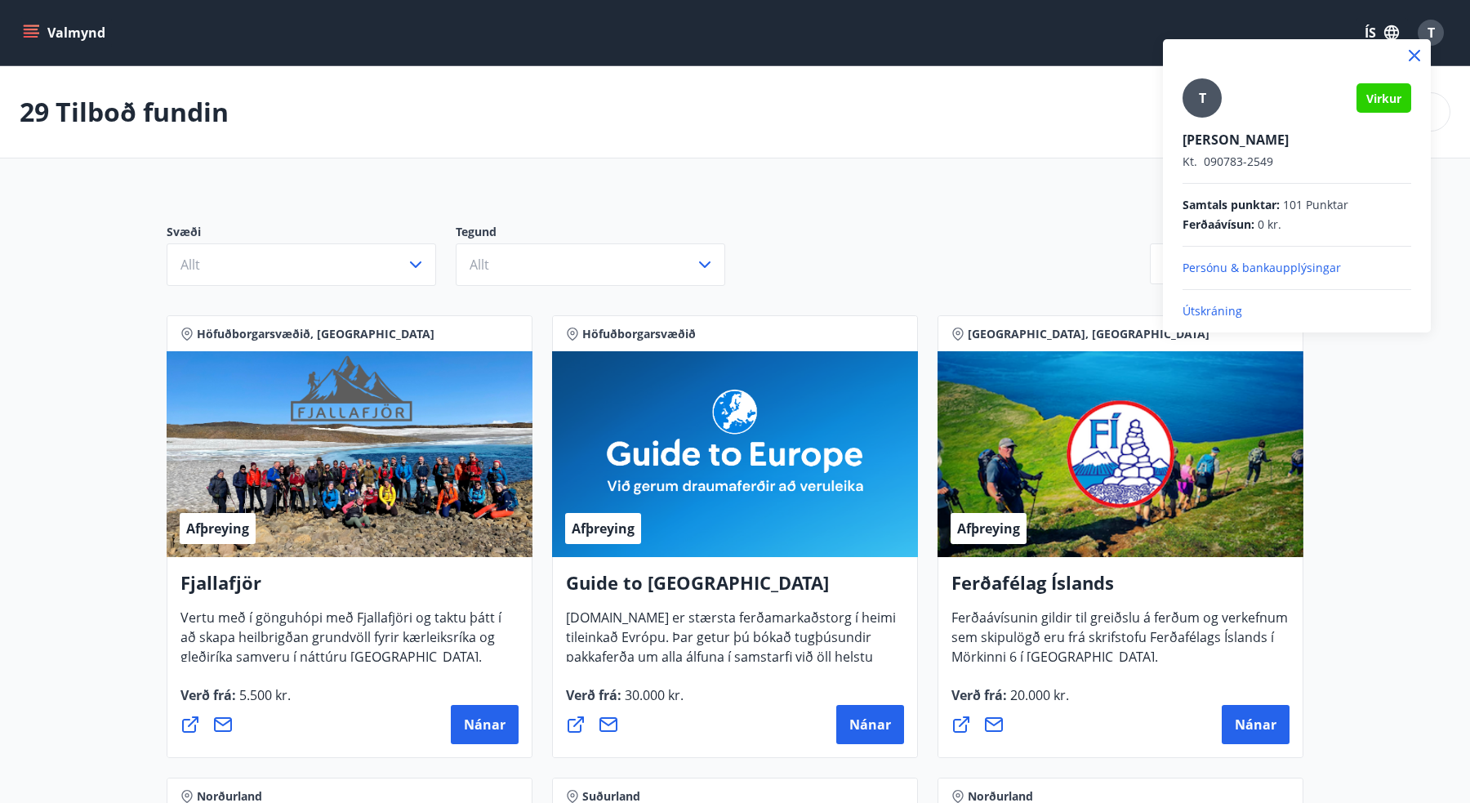
click at [921, 234] on div at bounding box center [735, 401] width 1470 height 803
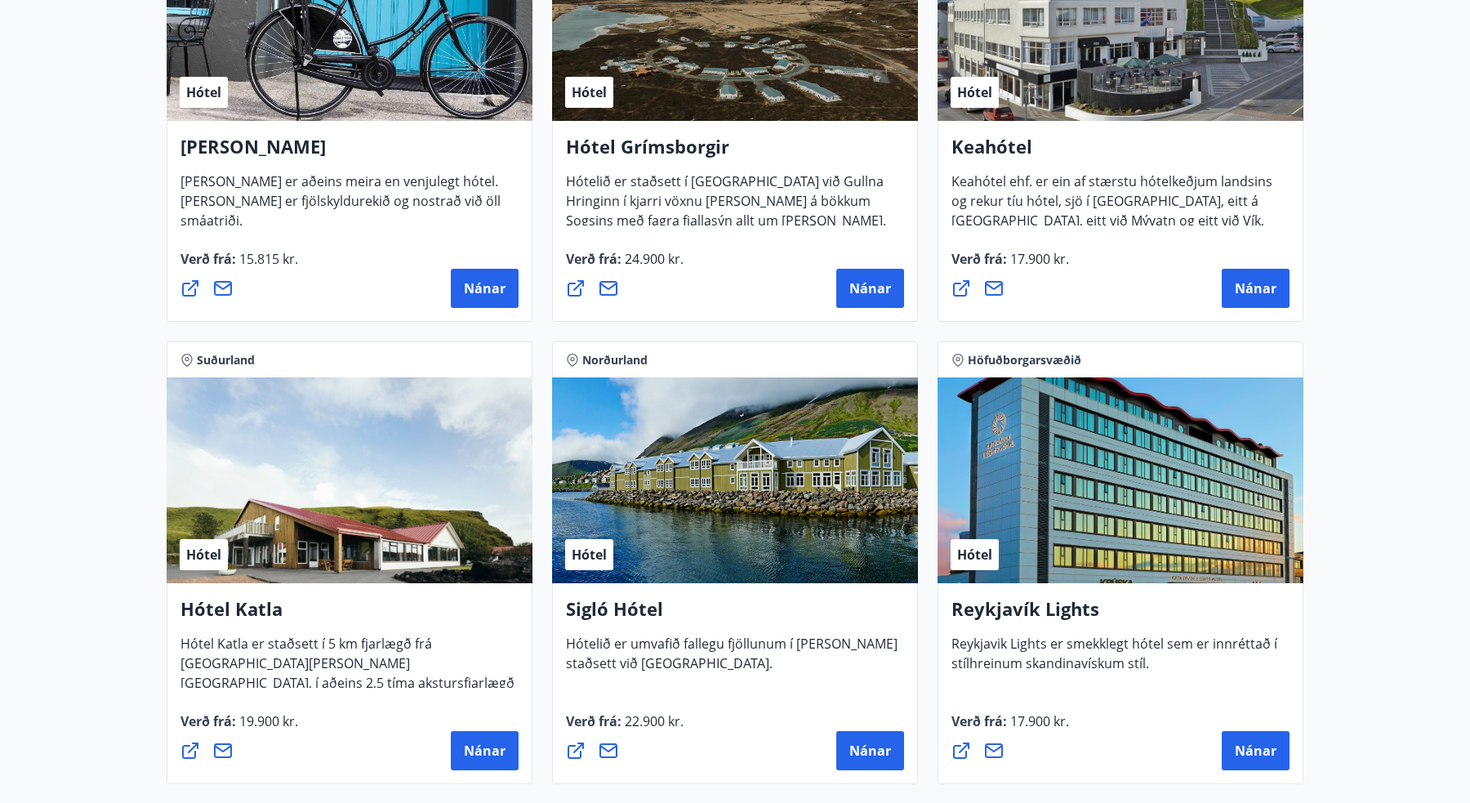
scroll to position [903, 0]
